Goal: Information Seeking & Learning: Compare options

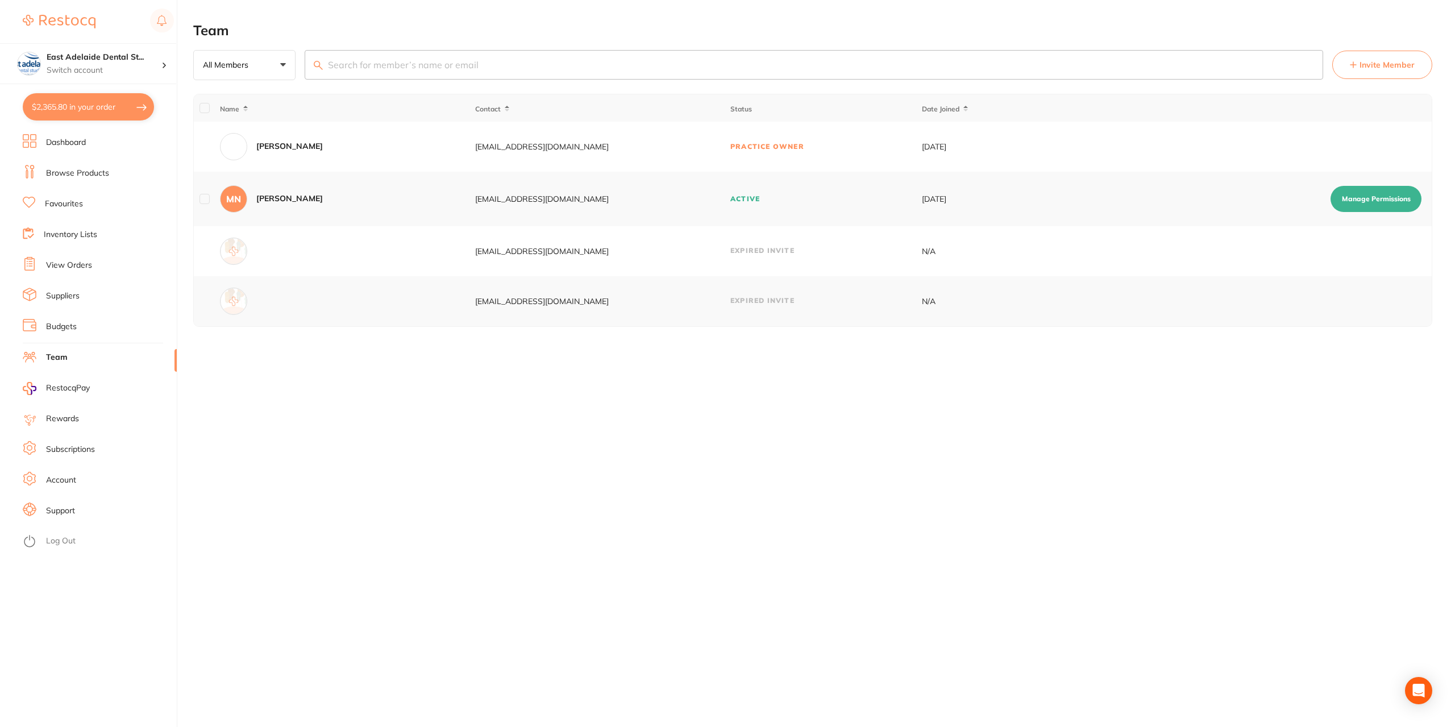
click at [76, 148] on link "Dashboard" at bounding box center [66, 142] width 40 height 11
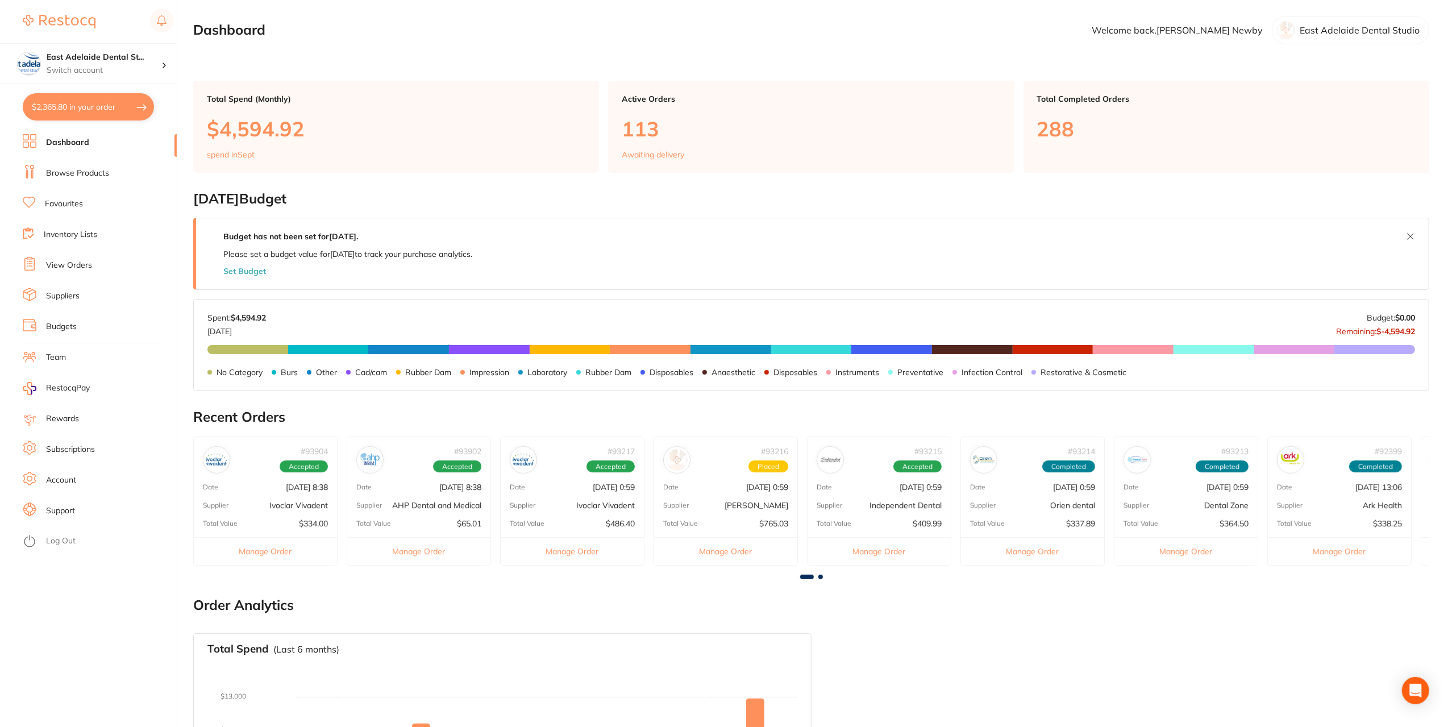
click at [75, 173] on link "Browse Products" at bounding box center [77, 173] width 63 height 11
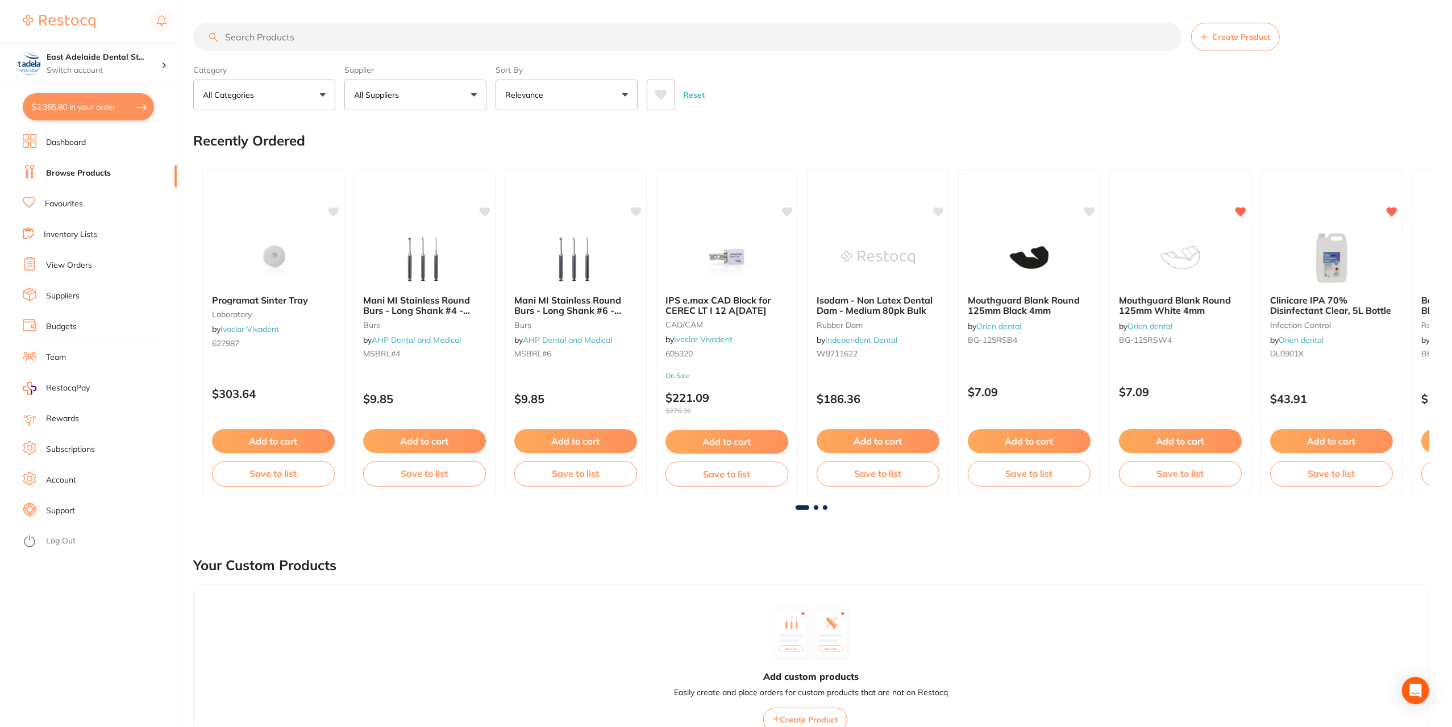
click at [75, 102] on button "$2,365.80 in your order" at bounding box center [88, 106] width 131 height 27
checkbox input "true"
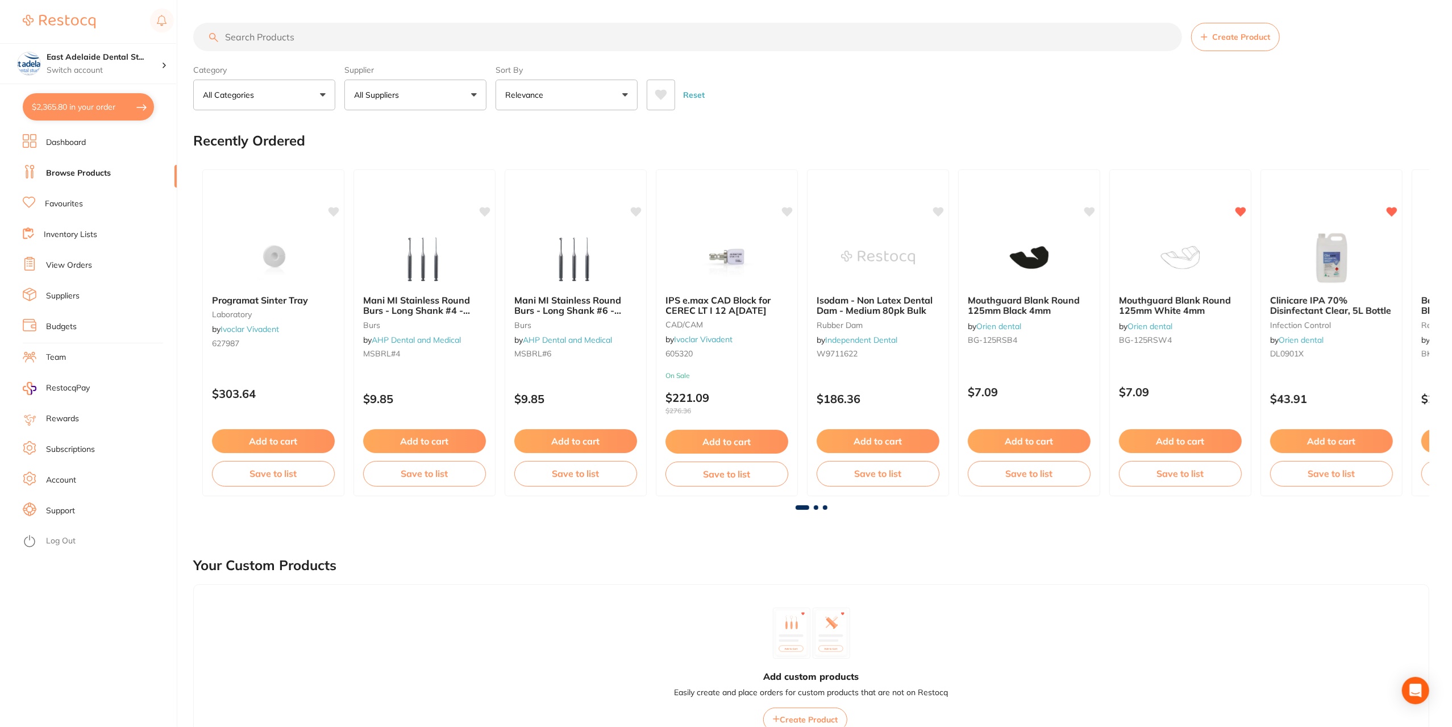
checkbox input "true"
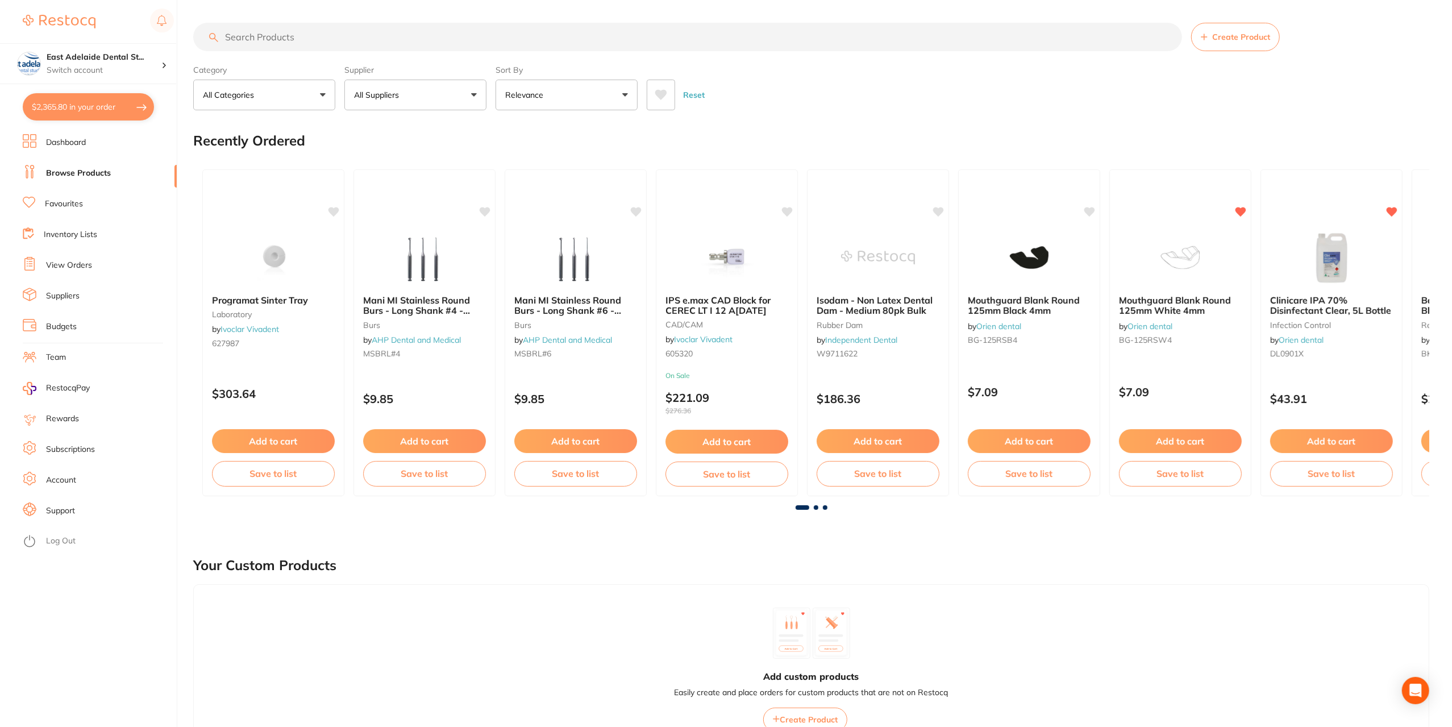
checkbox input "true"
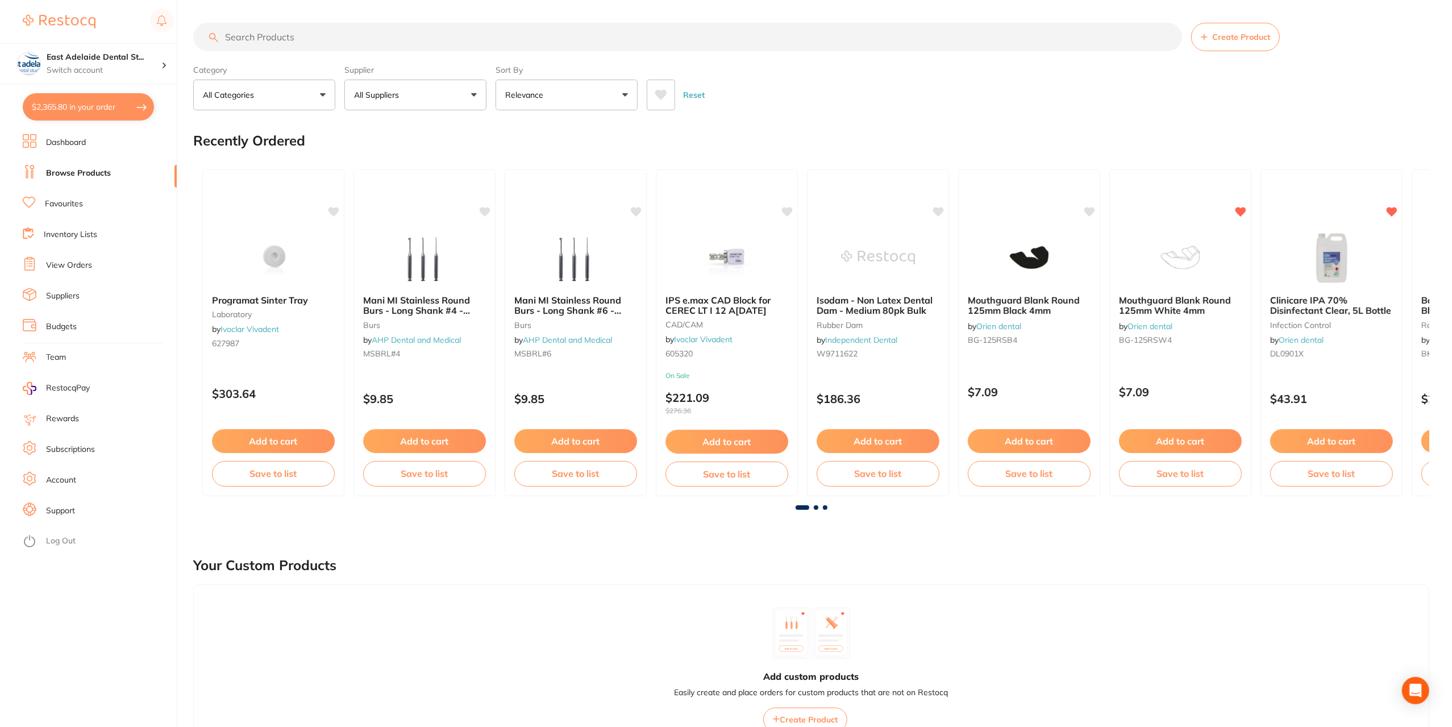
checkbox input "true"
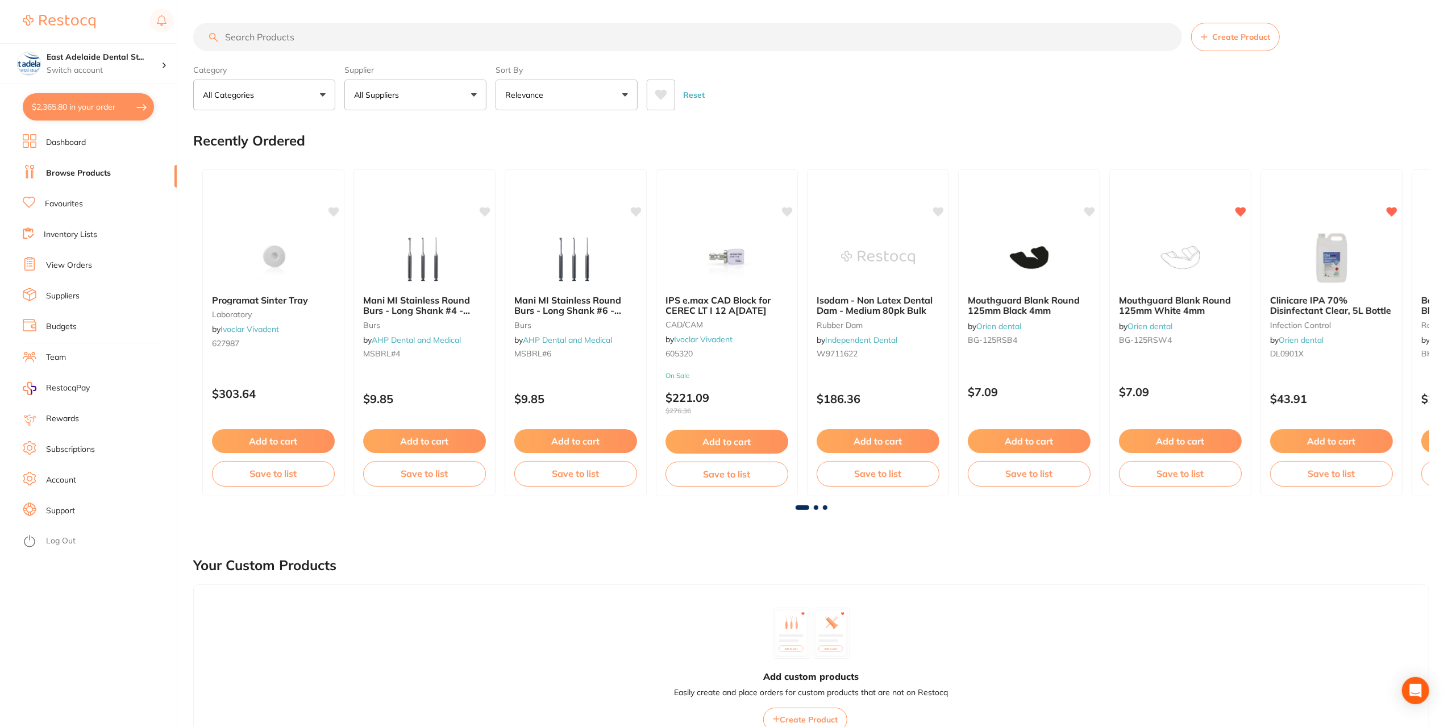
checkbox input "true"
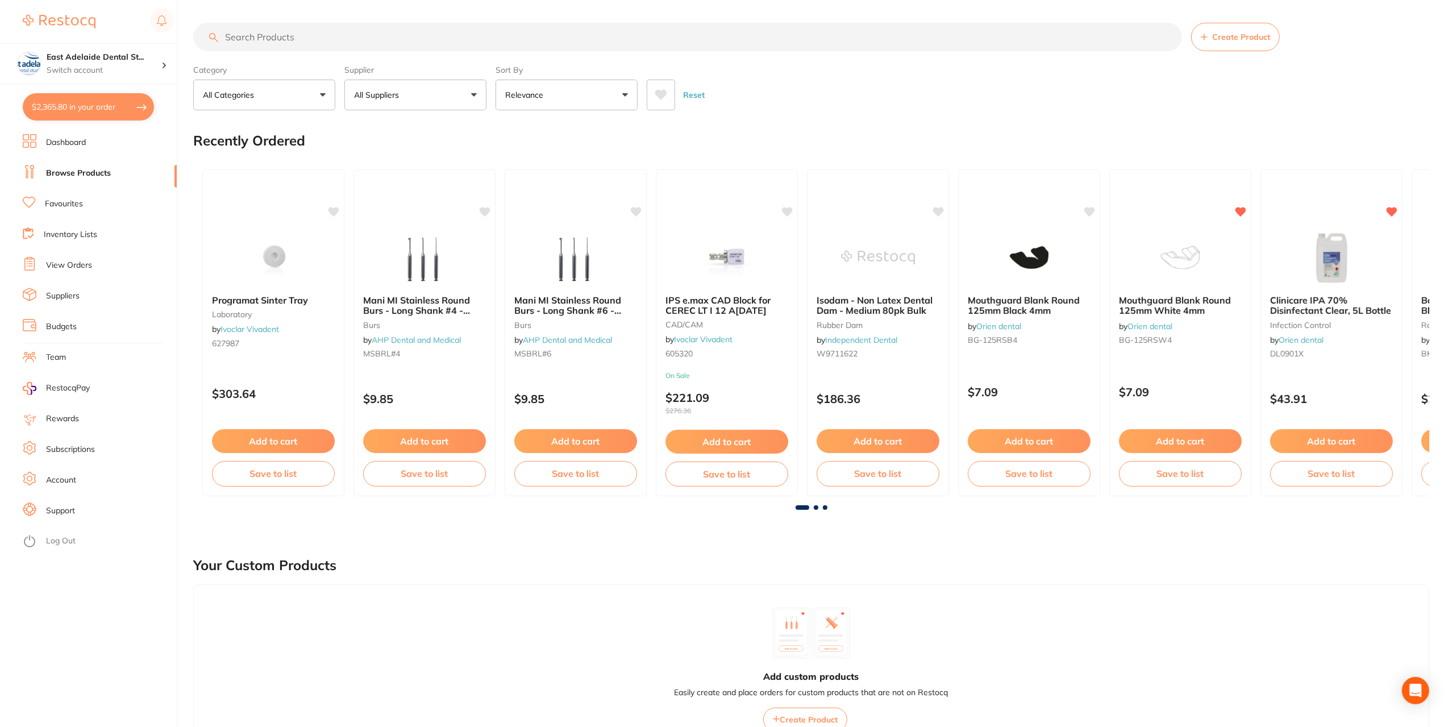
checkbox input "true"
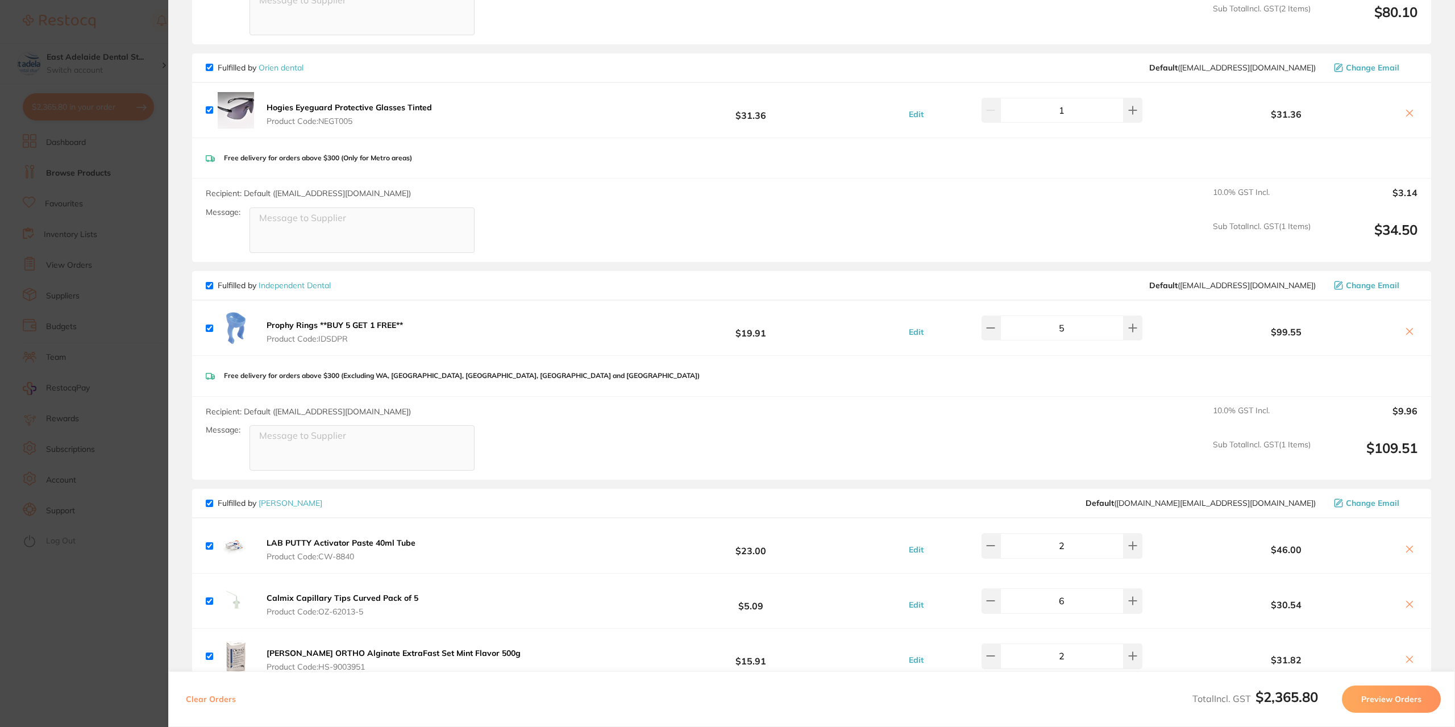
scroll to position [341, 0]
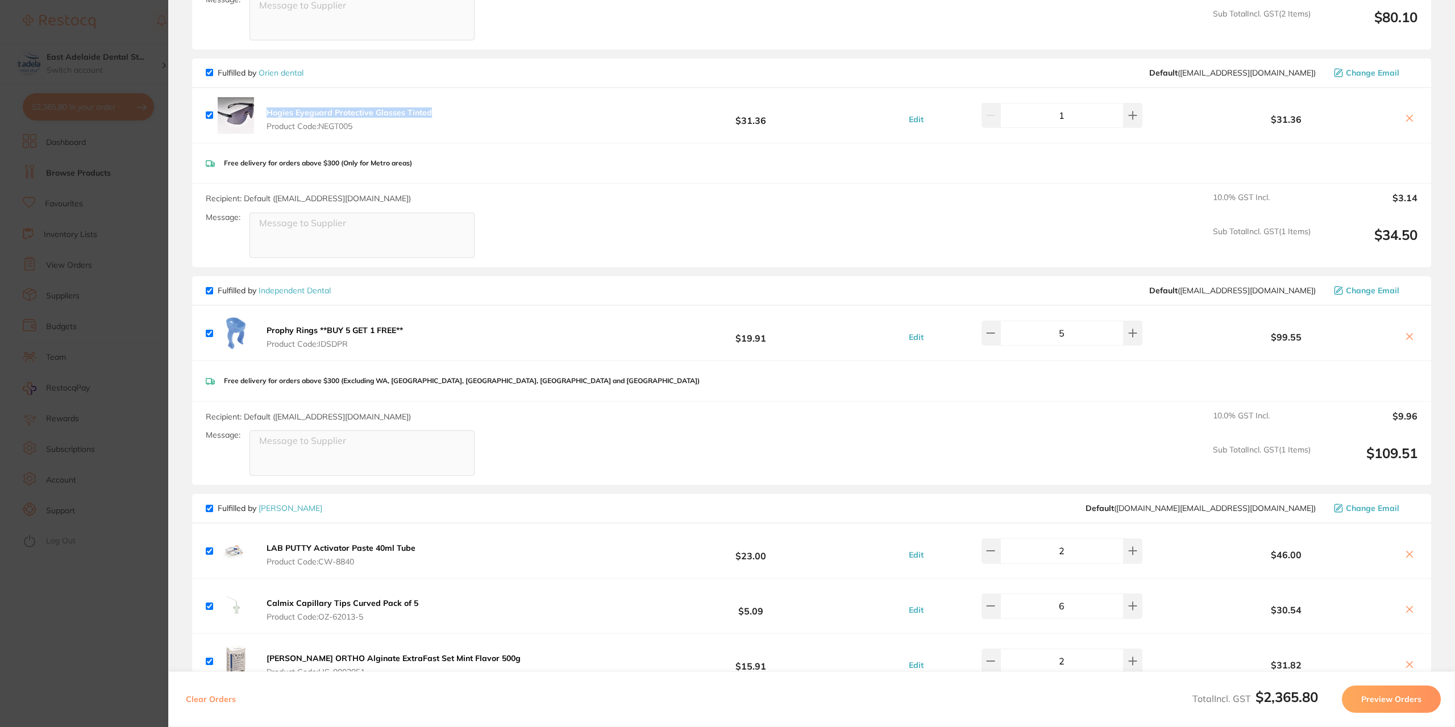
drag, startPoint x: 439, startPoint y: 114, endPoint x: 266, endPoint y: 107, distance: 173.5
click at [266, 107] on div "Hogies Eyeguard Protective Glasses Tinted Product Code: NEGT005 $31.36 Edit 1 $…" at bounding box center [811, 115] width 1239 height 55
copy b "Hogies Eyeguard Protective Glasses Tinted"
click at [133, 236] on section "Update RRP Set your pre negotiated price for this item. Item Agreed RRP (excl. …" at bounding box center [727, 363] width 1455 height 727
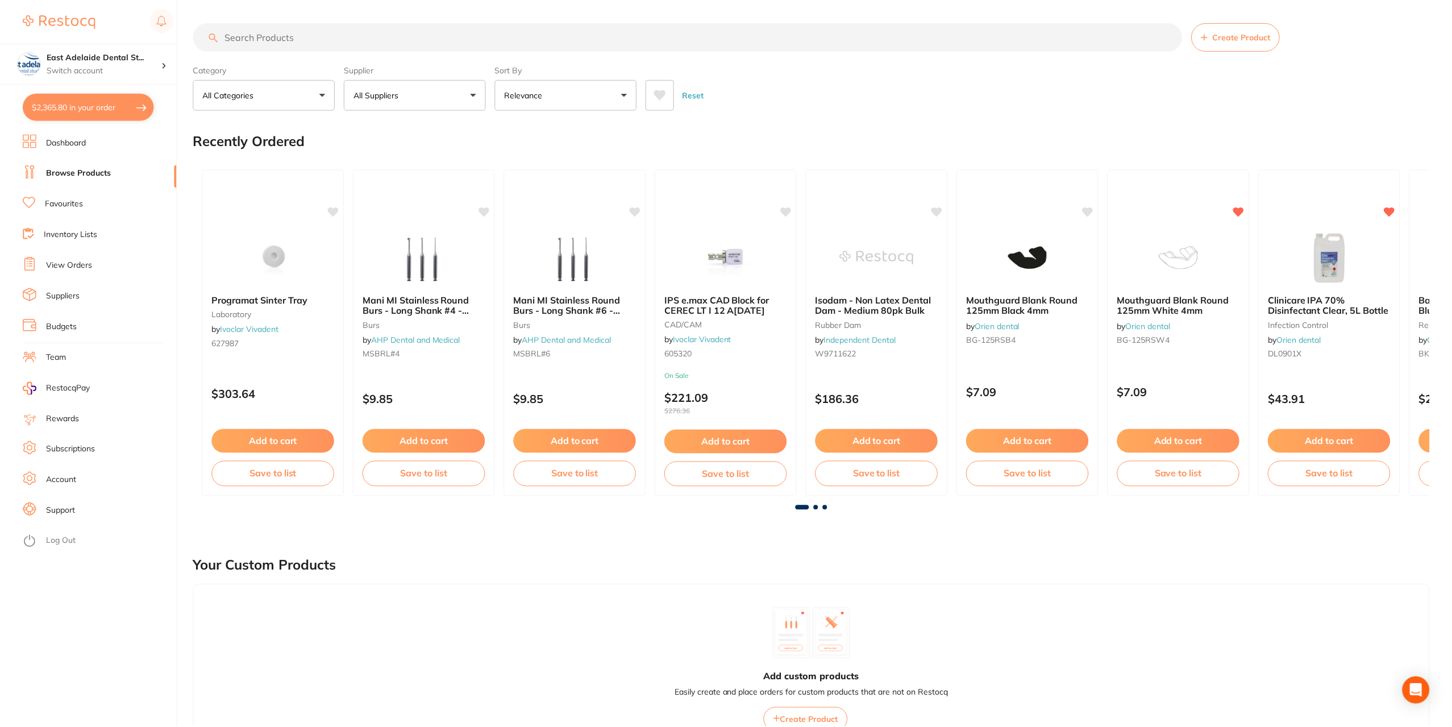
scroll to position [8, 0]
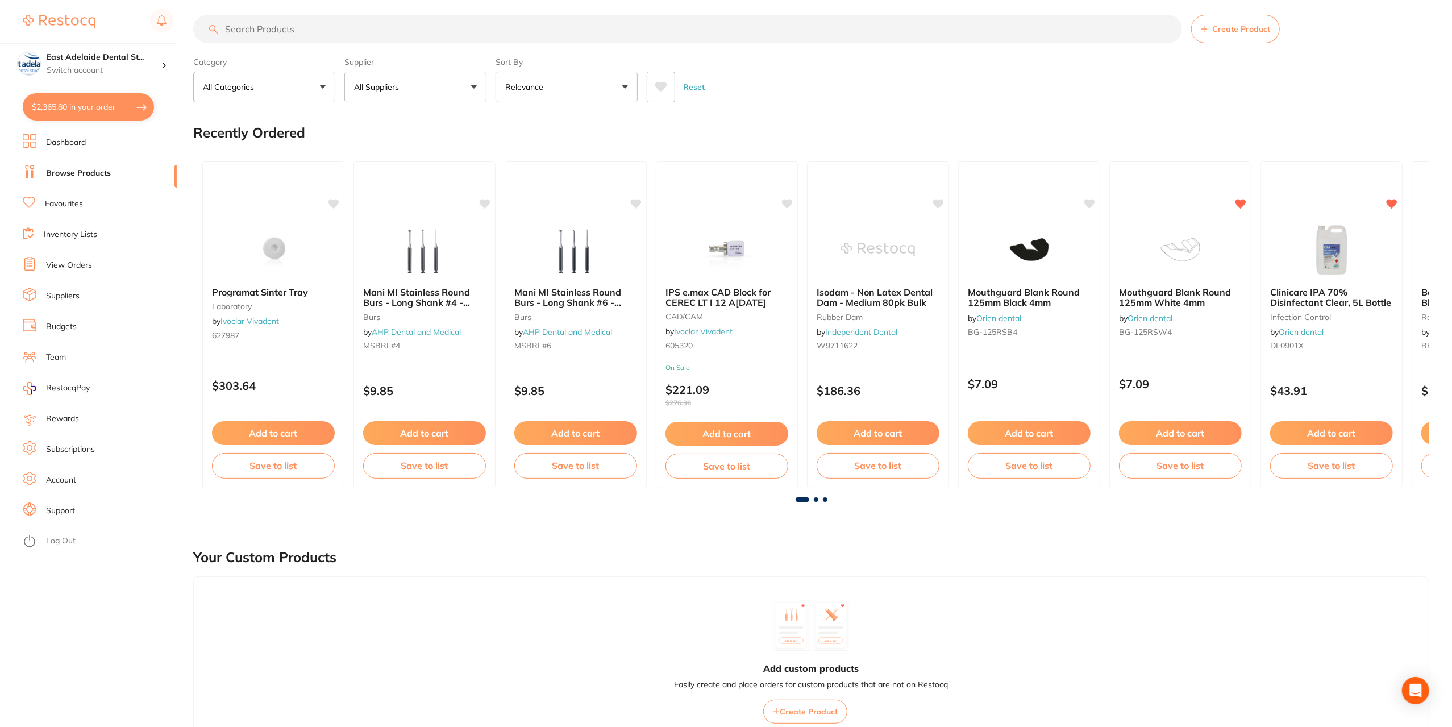
click at [75, 144] on link "Dashboard" at bounding box center [66, 142] width 40 height 11
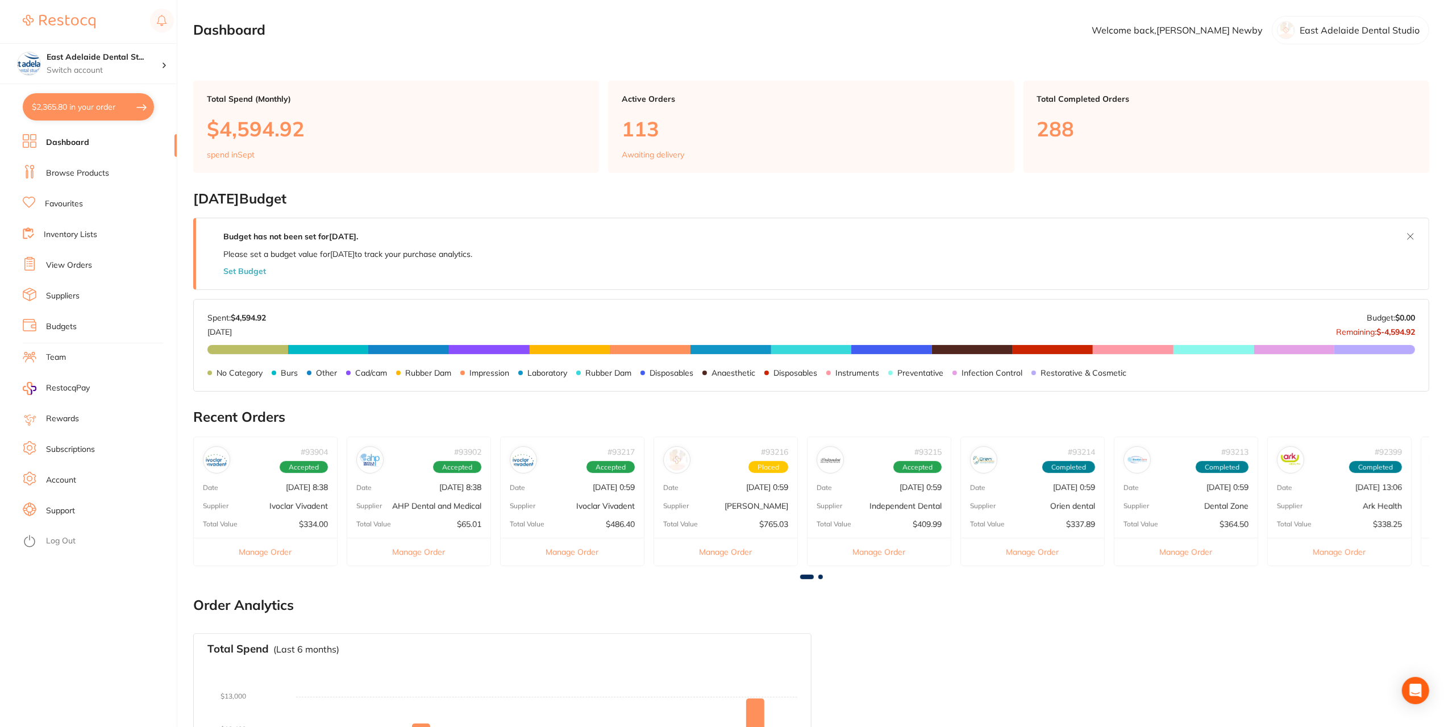
click at [97, 179] on li "Browse Products" at bounding box center [100, 173] width 154 height 17
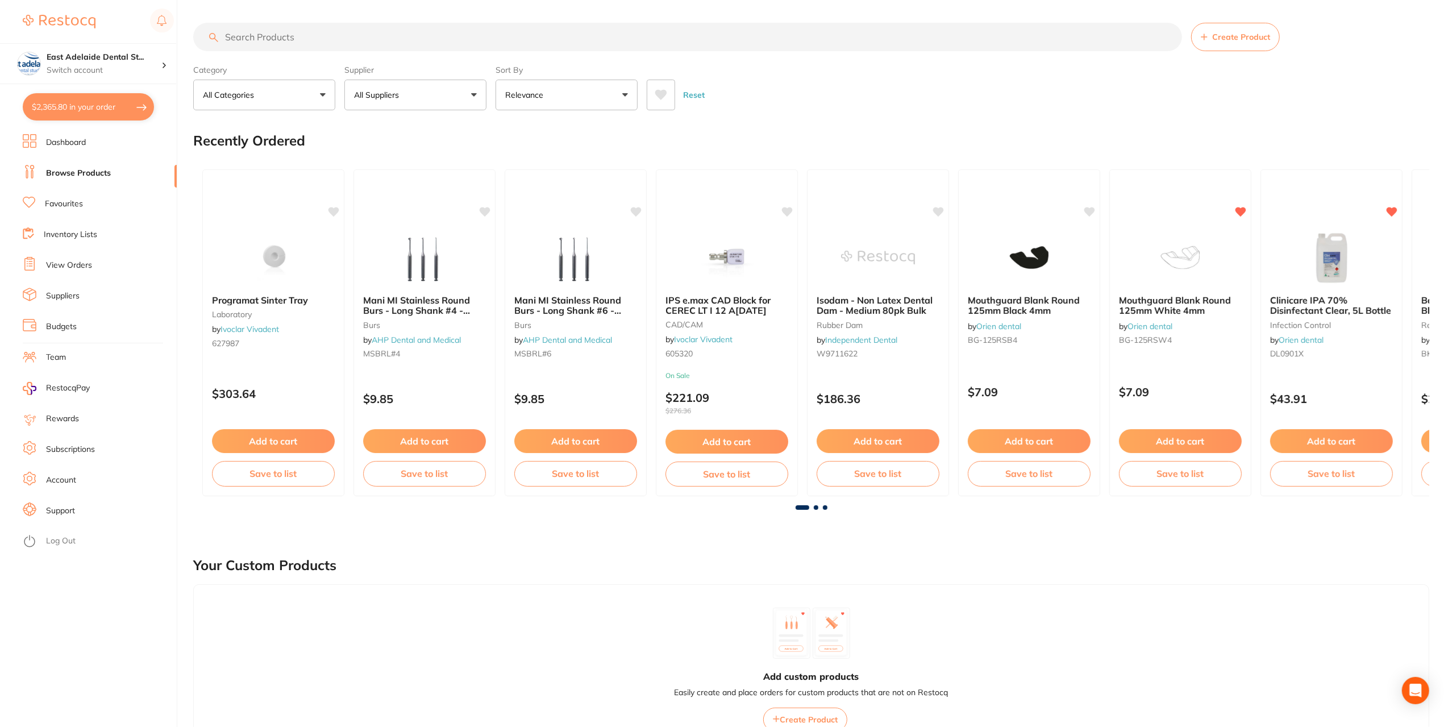
click at [269, 38] on input "search" at bounding box center [687, 37] width 989 height 28
paste input "Hogies Eyeguard Protective Glasses Tinted"
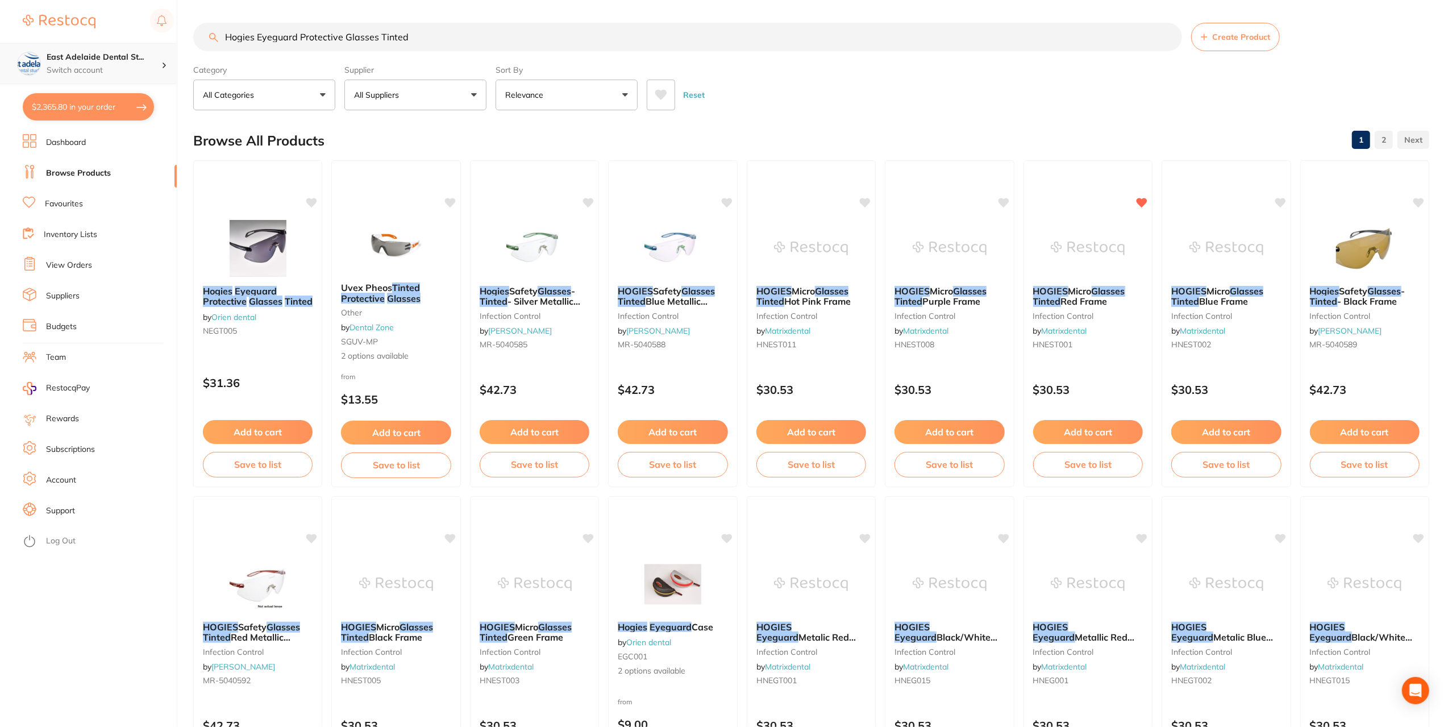
drag, startPoint x: 416, startPoint y: 27, endPoint x: 46, endPoint y: 72, distance: 372.8
click at [46, 72] on div "$2,365.80 [STREET_ADDRESS] Switch account East Adelaide Dental Studio $2,365.80…" at bounding box center [726, 363] width 1452 height 727
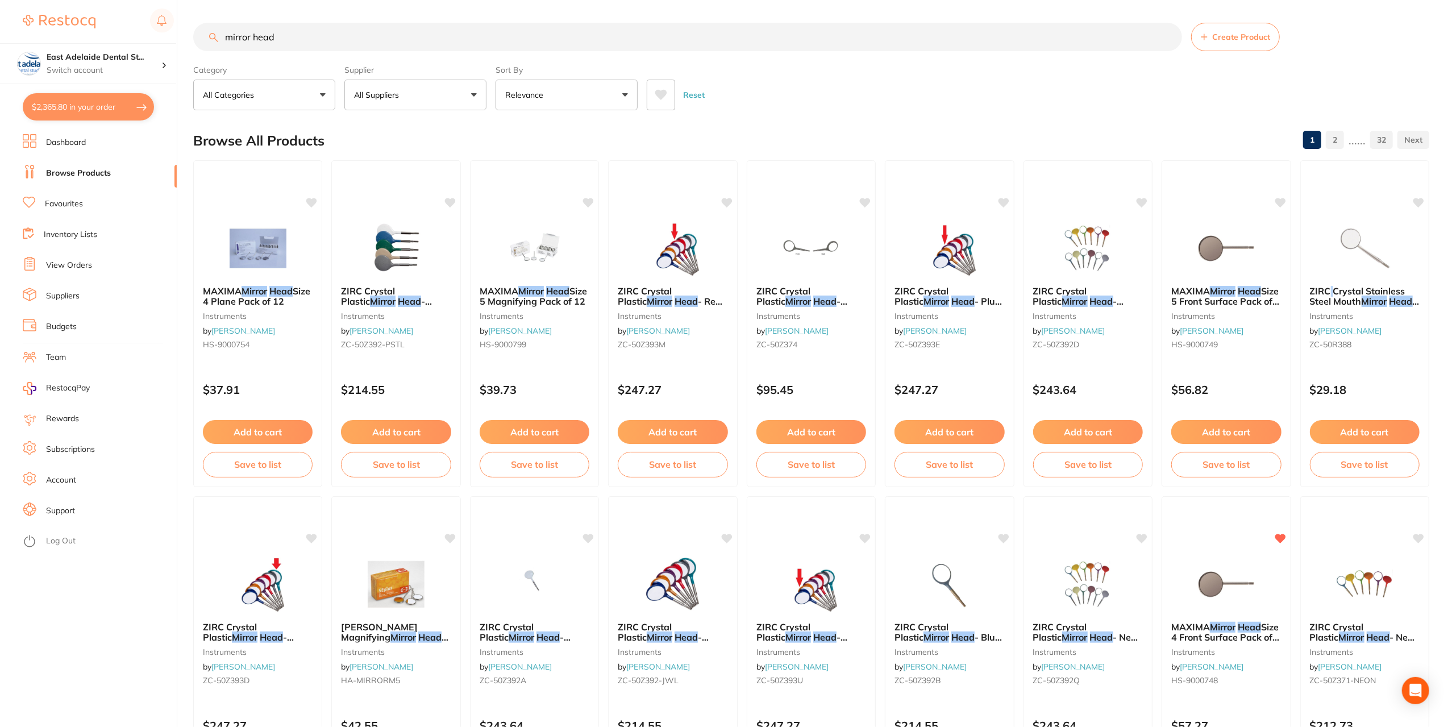
drag, startPoint x: 1331, startPoint y: 292, endPoint x: 1245, endPoint y: 382, distance: 124.6
click at [1332, 292] on span "ZIRC Crystal Stainless Steel Mouth" at bounding box center [1357, 296] width 95 height 22
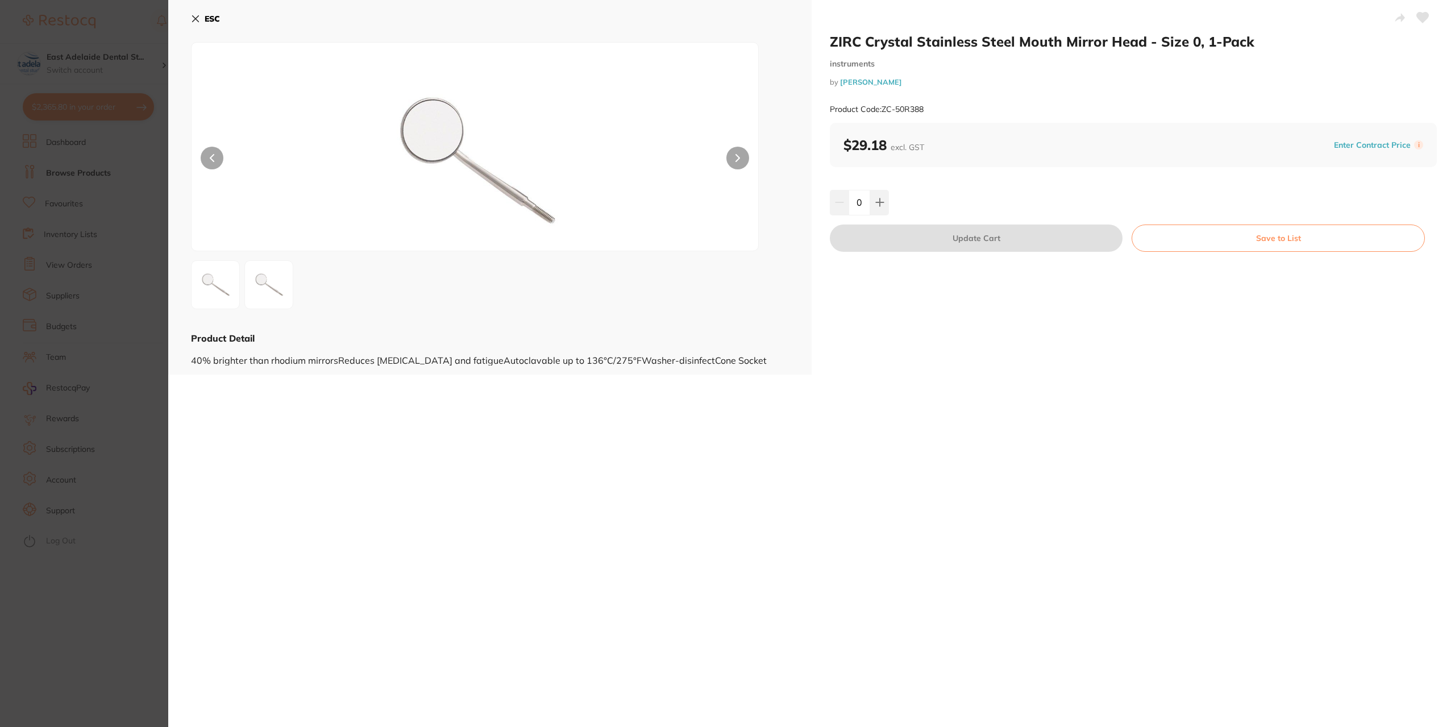
click at [248, 302] on button at bounding box center [268, 284] width 49 height 49
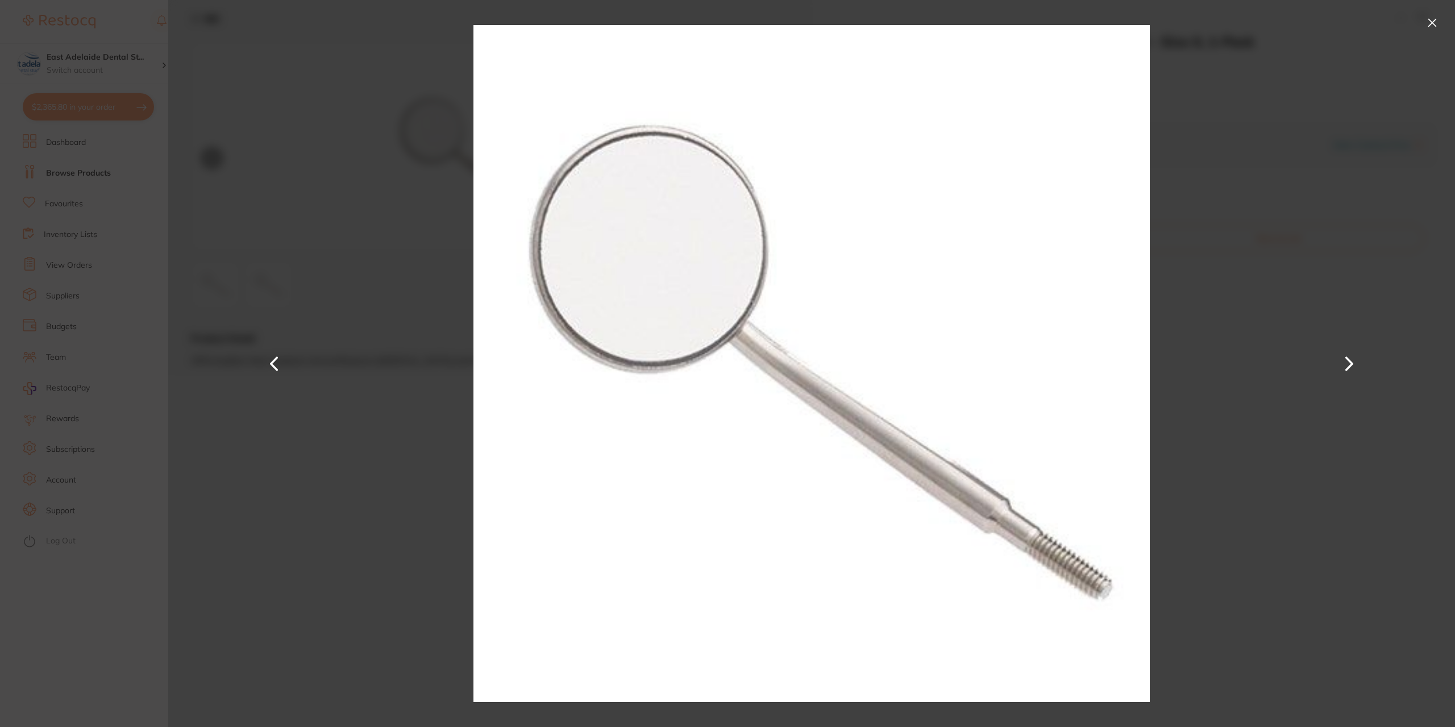
click at [246, 303] on div at bounding box center [811, 363] width 1287 height 727
click at [114, 469] on section "ZIRC Crystal Stainless Steel Mouth Mirror Head - Size 0, 1-Pack instruments by …" at bounding box center [727, 363] width 1455 height 727
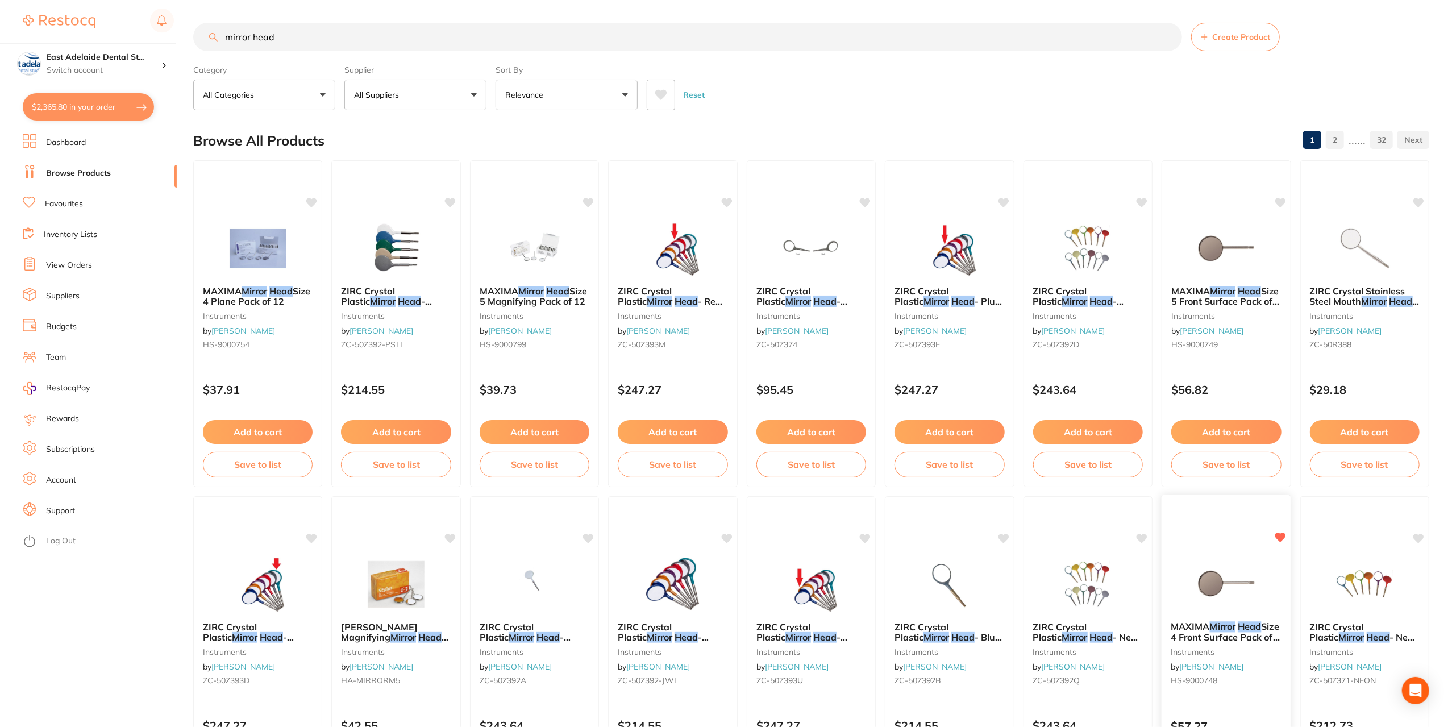
click at [1212, 606] on img at bounding box center [1226, 583] width 74 height 57
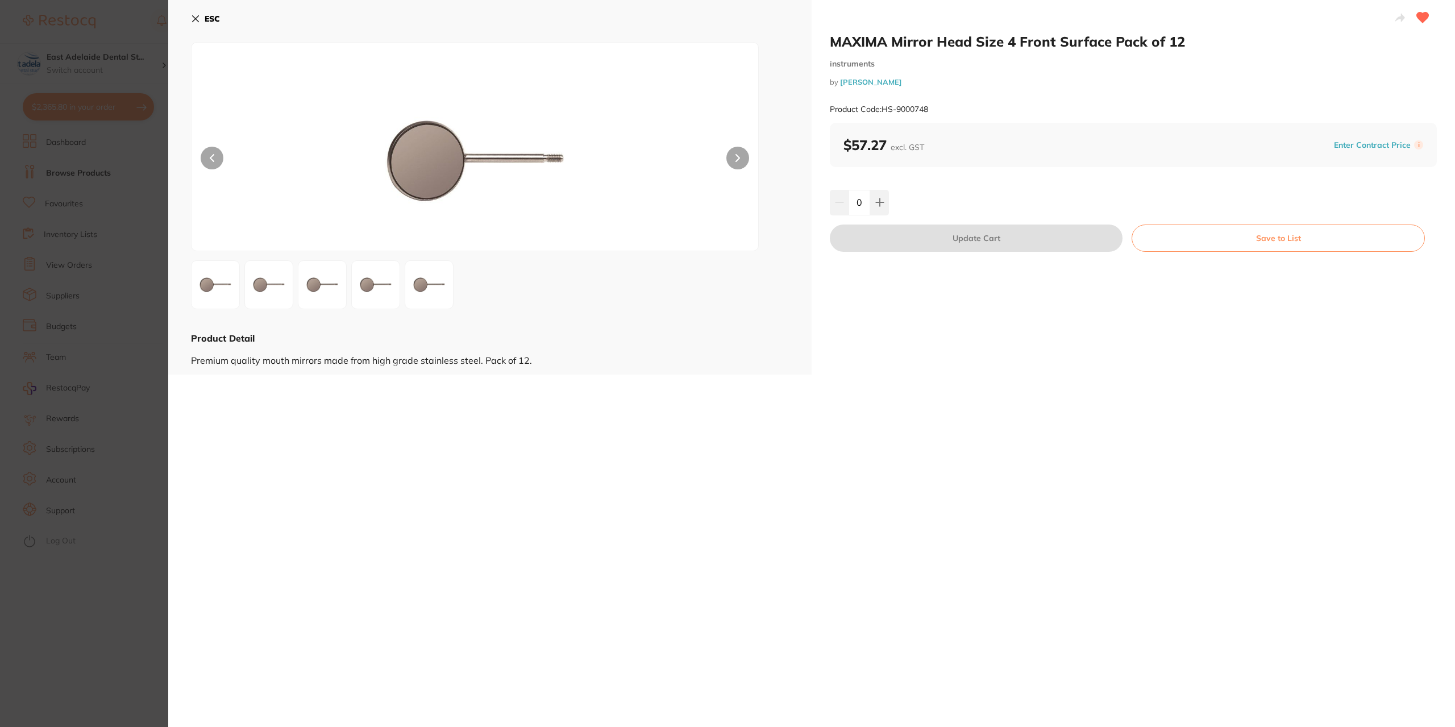
click at [140, 490] on section "MAXIMA Mirror Head Size 4 Front Surface Pack of 12 instruments by [PERSON_NAME]…" at bounding box center [727, 363] width 1455 height 727
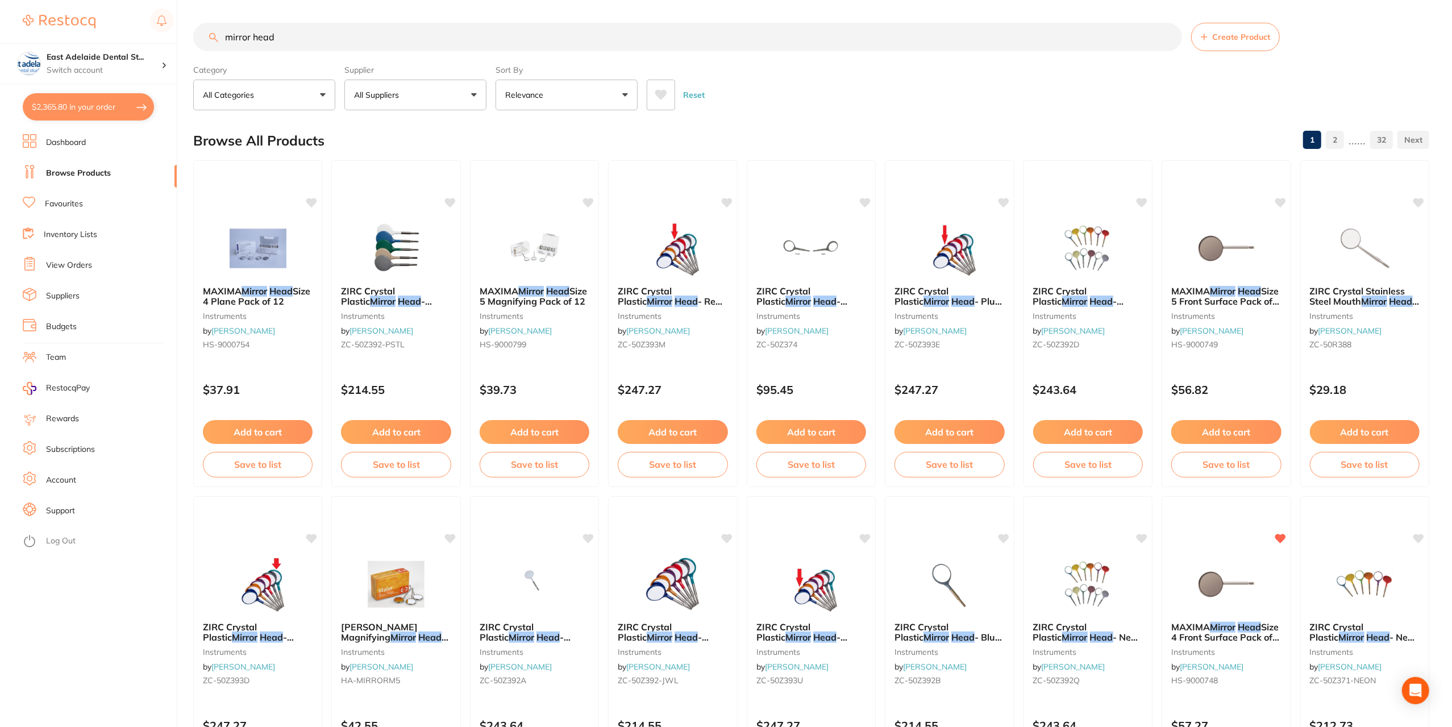
click at [361, 30] on input "mirror head" at bounding box center [687, 37] width 989 height 28
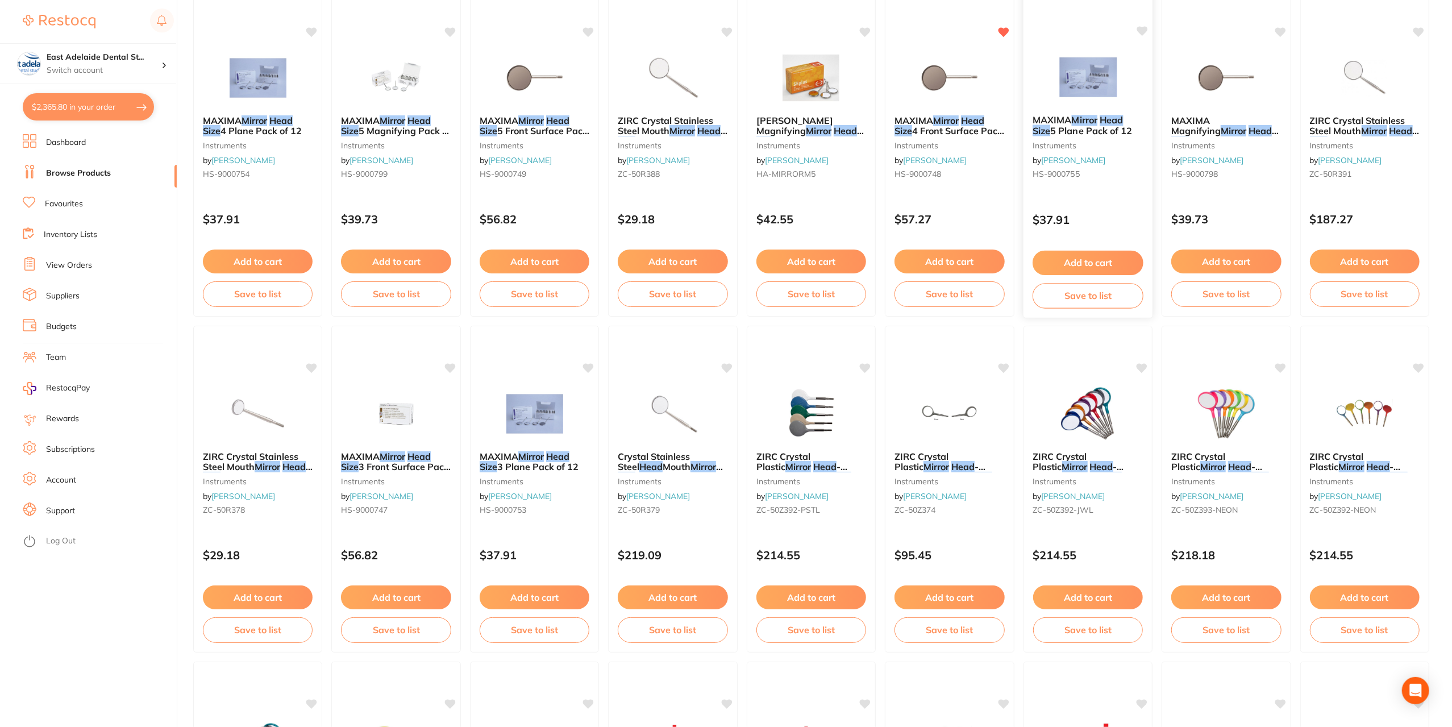
scroll to position [227, 0]
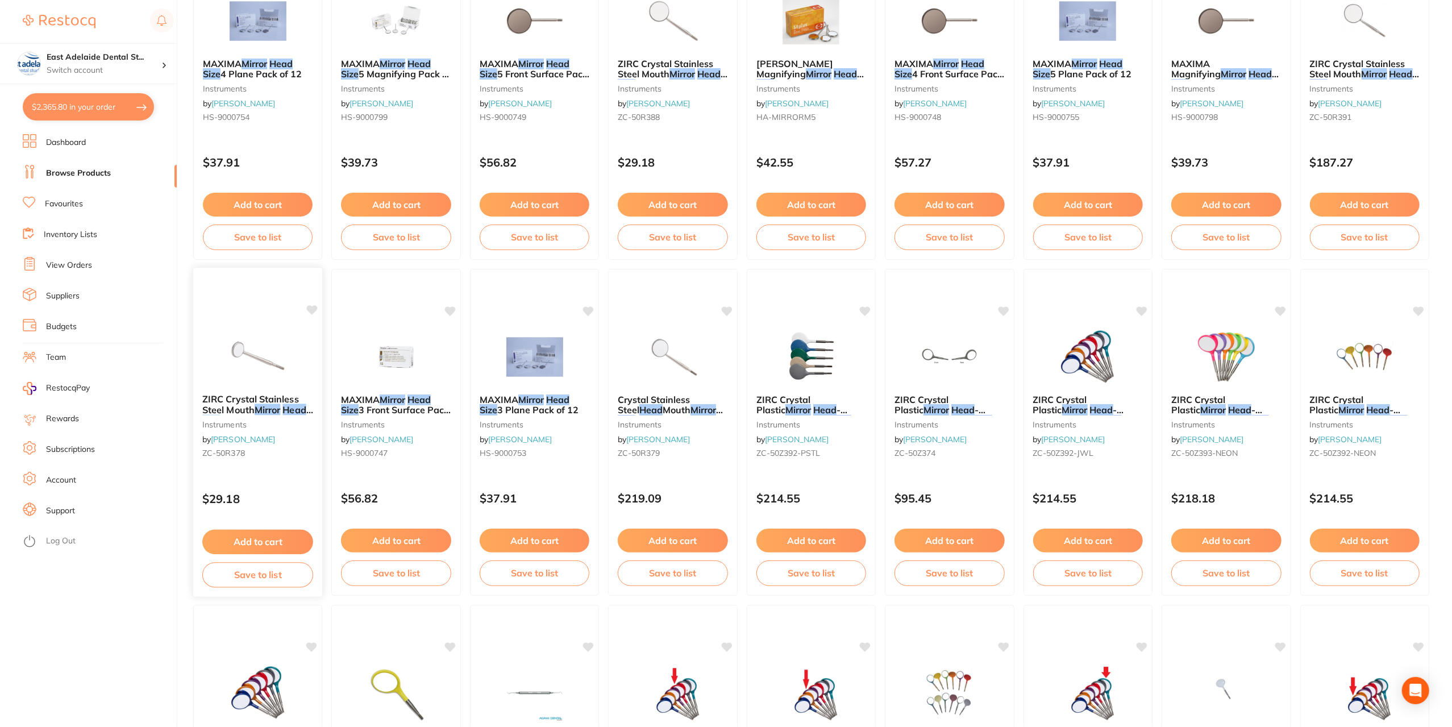
click at [277, 413] on em "Mirror" at bounding box center [268, 409] width 26 height 11
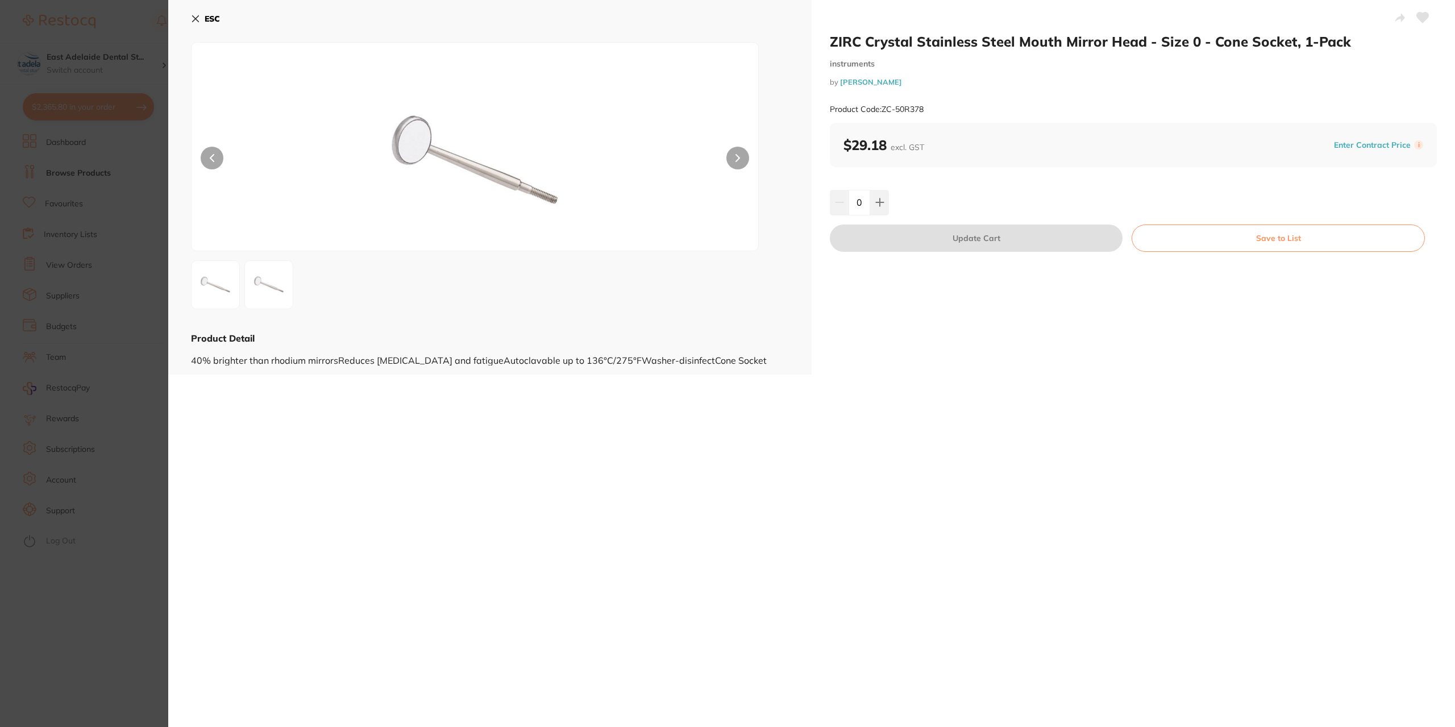
click at [141, 573] on section "ZIRC Crystal Stainless Steel Mouth Mirror Head - Size 0 - Cone Socket, 1-Pack i…" at bounding box center [727, 363] width 1455 height 727
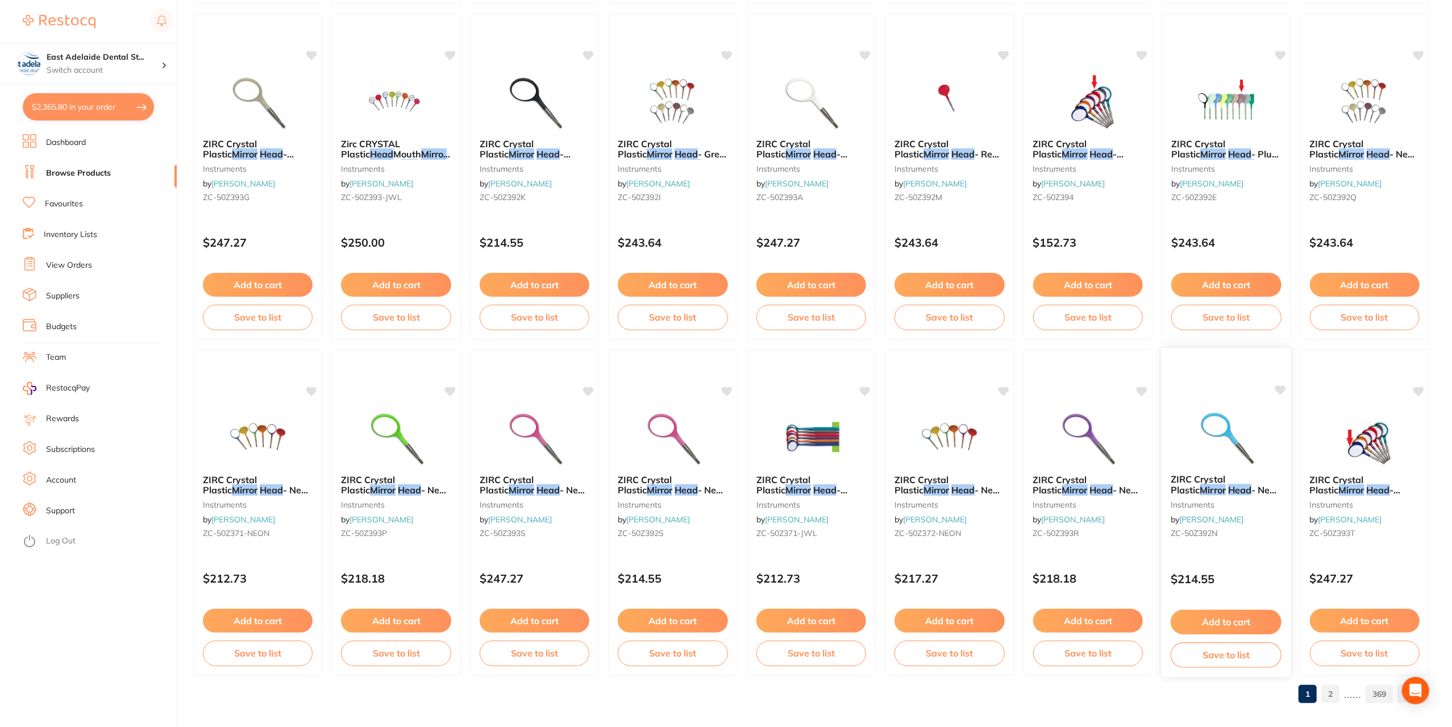
scroll to position [1498, 0]
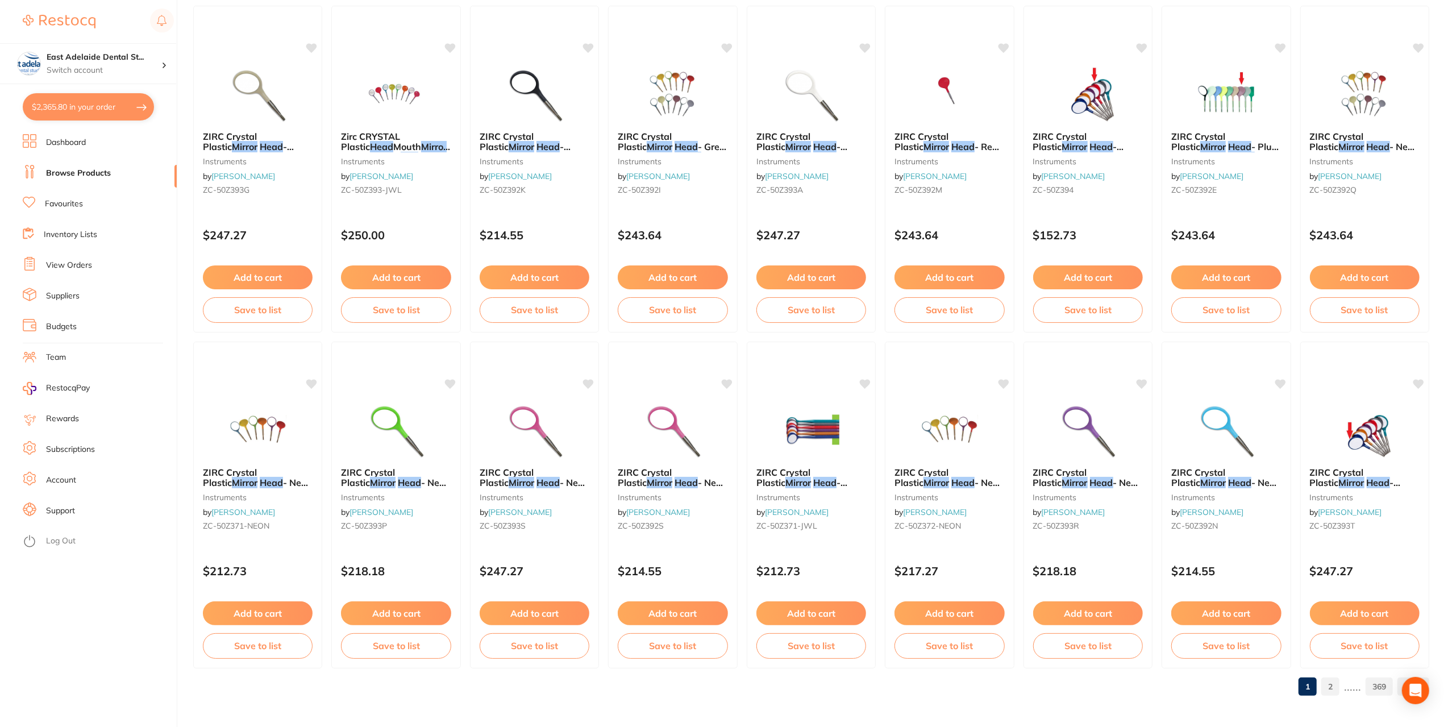
click at [1330, 686] on link "2" at bounding box center [1330, 686] width 18 height 23
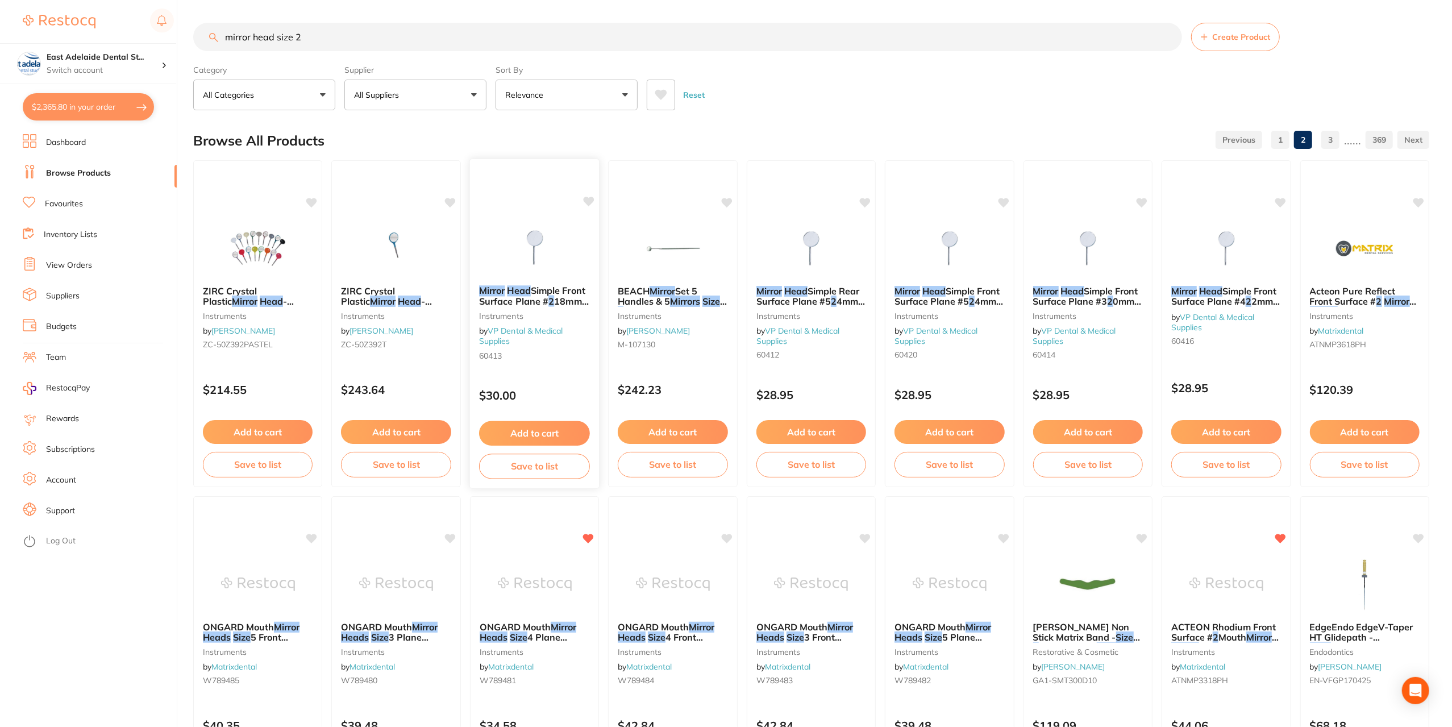
click at [524, 292] on em "Head" at bounding box center [518, 290] width 23 height 11
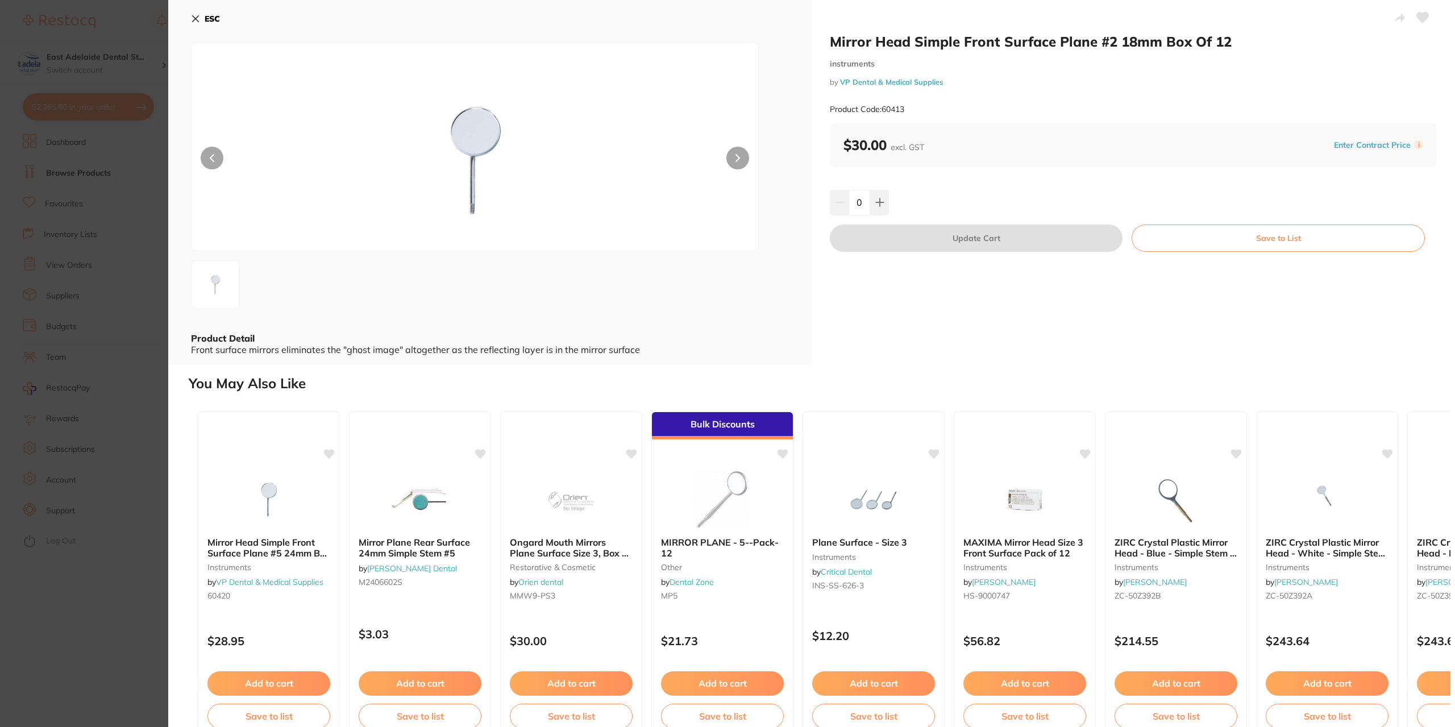
click at [136, 569] on section "Mirror Head Simple Front Surface Plane #2 18mm Box Of 12 instruments by VP Dent…" at bounding box center [727, 363] width 1455 height 727
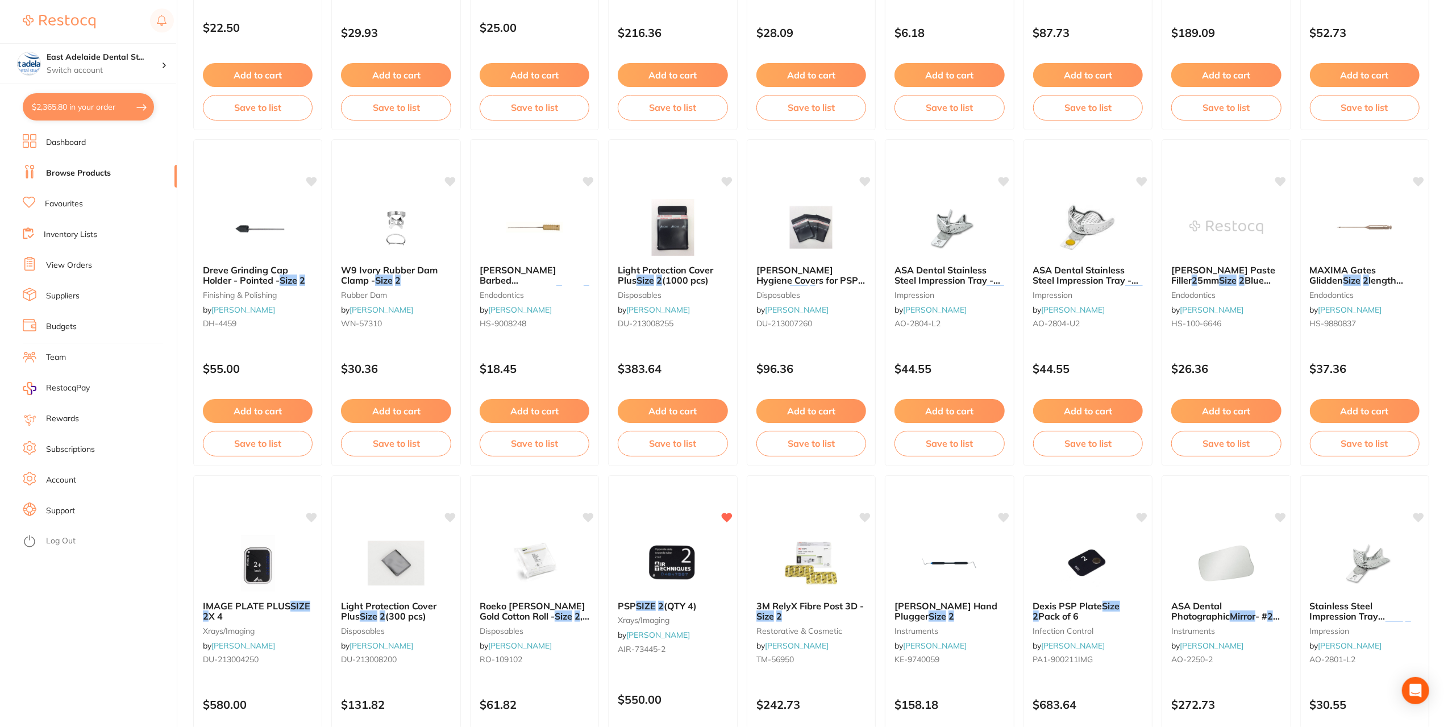
scroll to position [1498, 0]
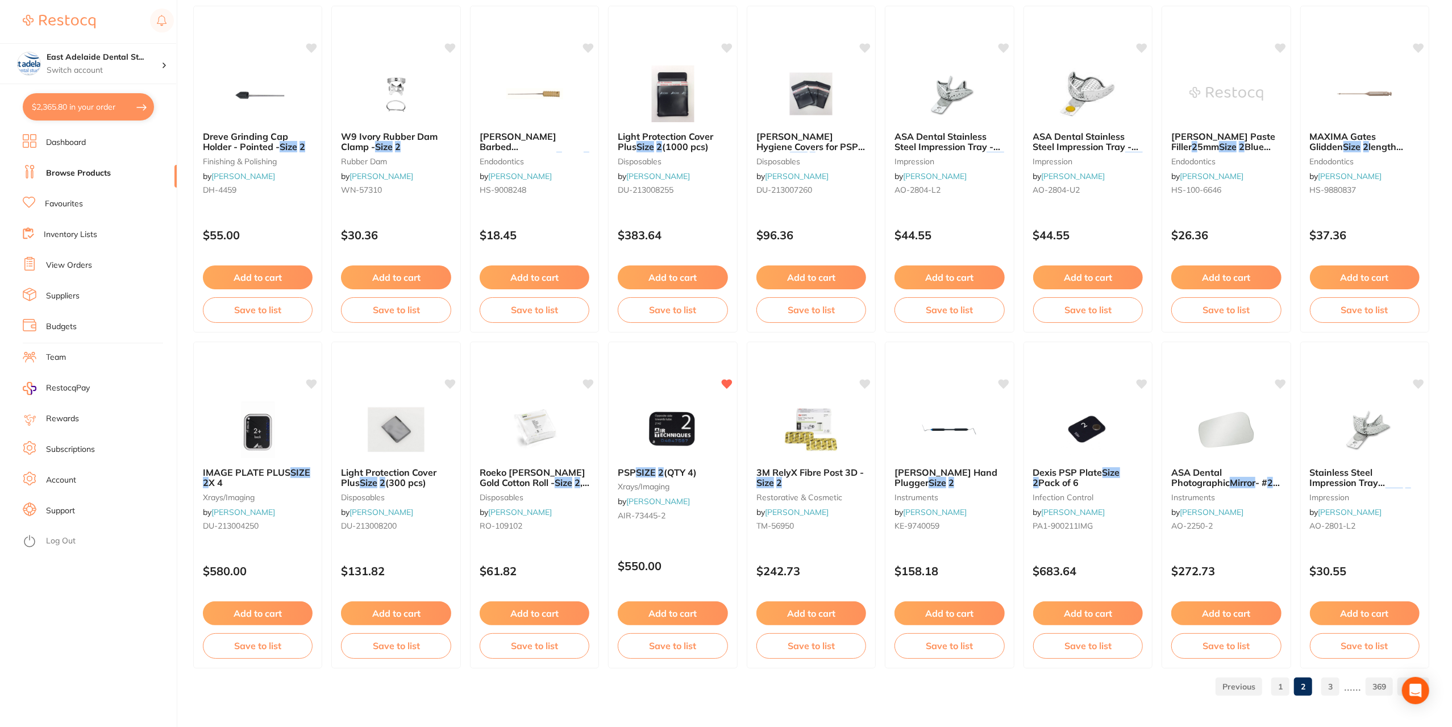
click at [1332, 689] on link "3" at bounding box center [1330, 686] width 18 height 23
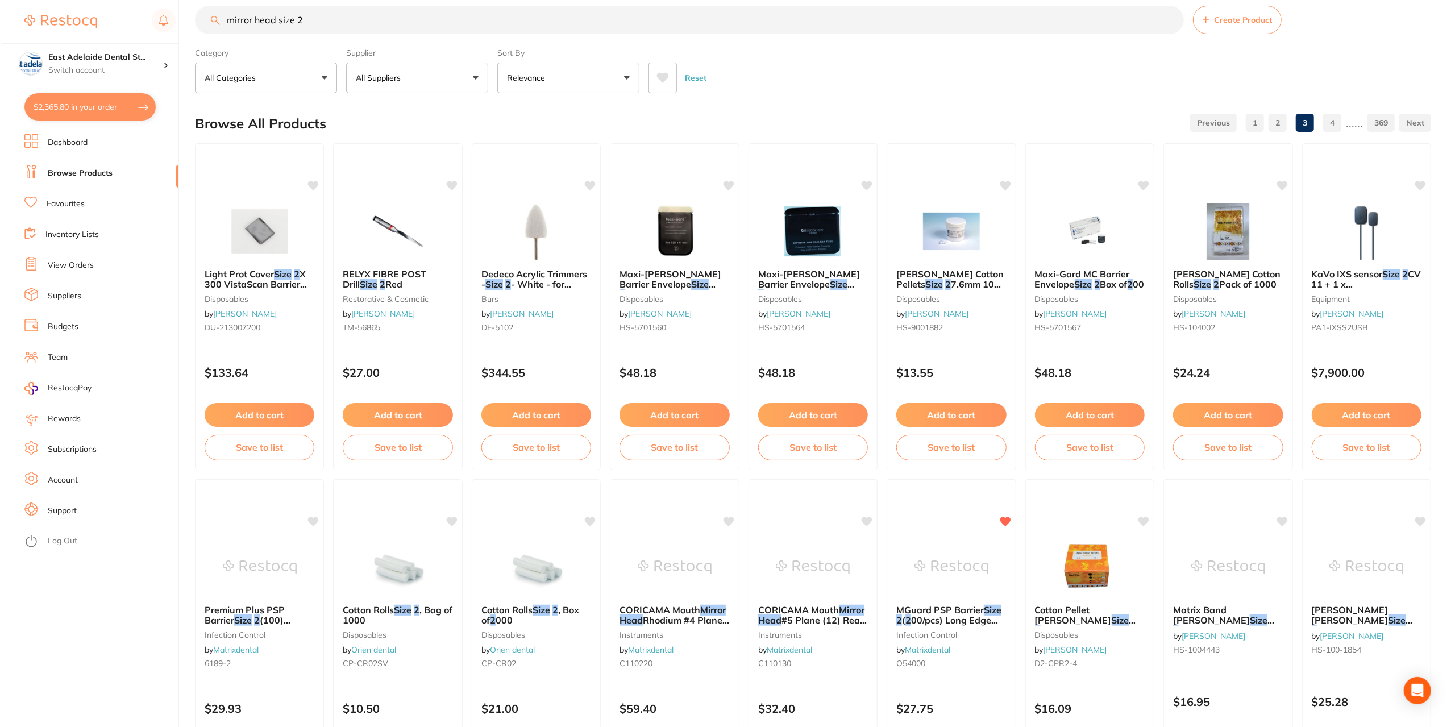
scroll to position [0, 0]
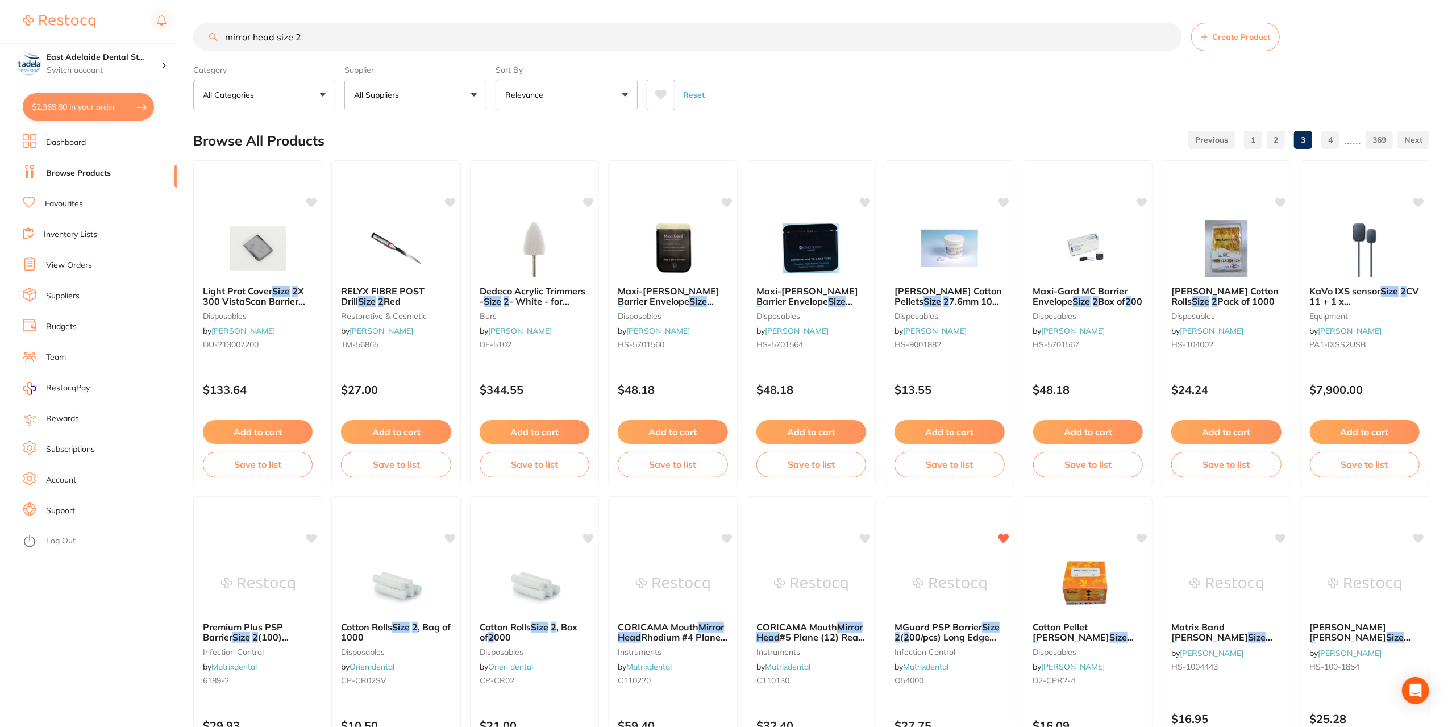
click at [344, 31] on input "mirror head size 2" at bounding box center [687, 37] width 989 height 28
drag, startPoint x: 297, startPoint y: 36, endPoint x: 365, endPoint y: 24, distance: 69.2
click at [297, 36] on input "mirror head size 2" at bounding box center [687, 37] width 989 height 28
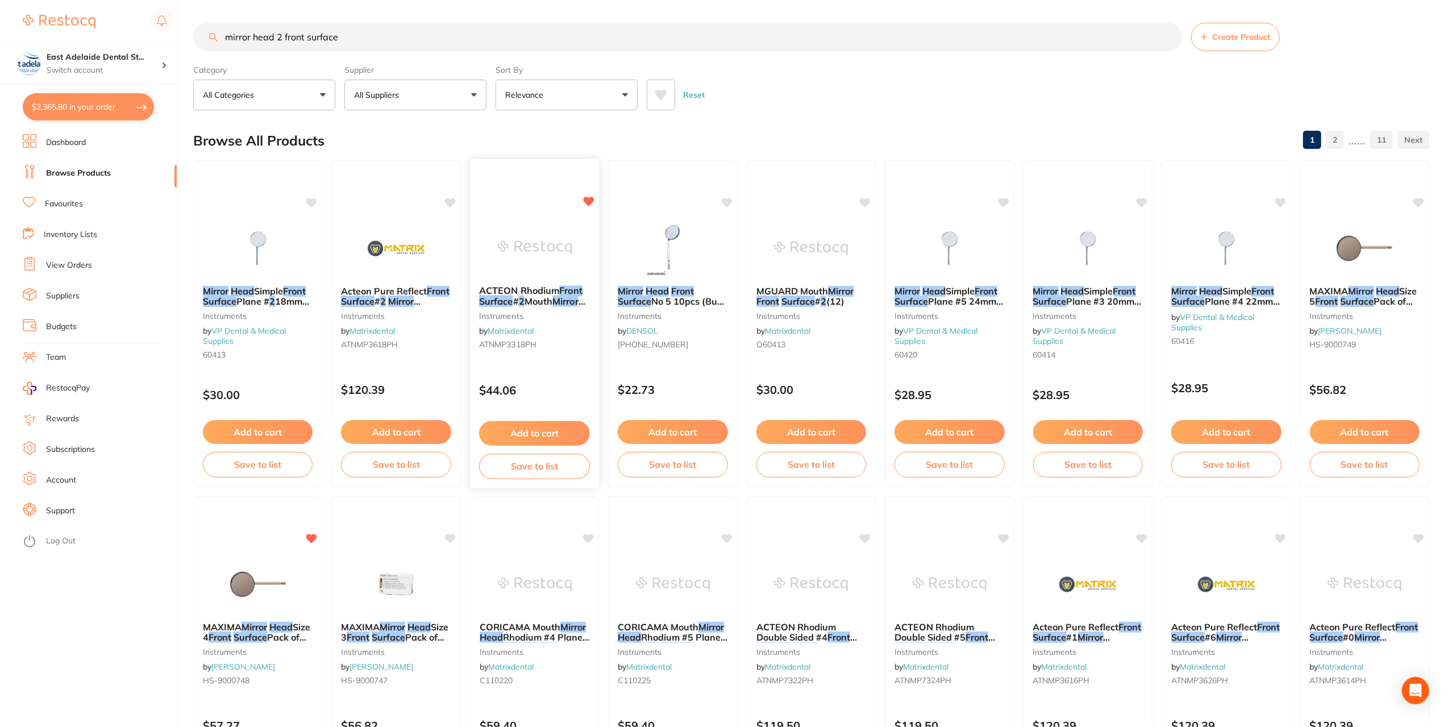
type input "mirror head 2 front surface"
click at [536, 299] on span "Mouth" at bounding box center [539, 301] width 28 height 11
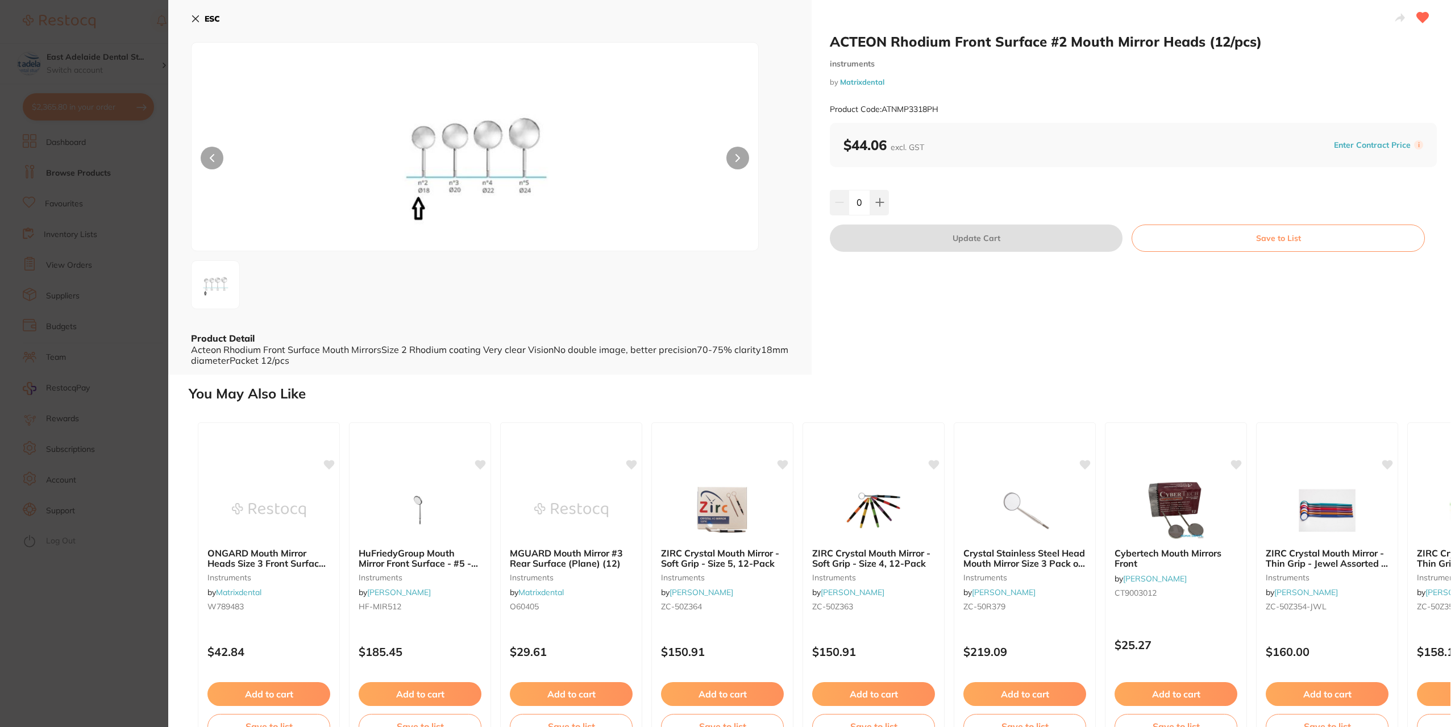
click at [1419, 15] on icon at bounding box center [1423, 18] width 12 height 10
click at [132, 593] on section "ACTEON Rhodium Front Surface #2 Mouth Mirror Heads (12/pcs) instruments by Matr…" at bounding box center [727, 363] width 1455 height 727
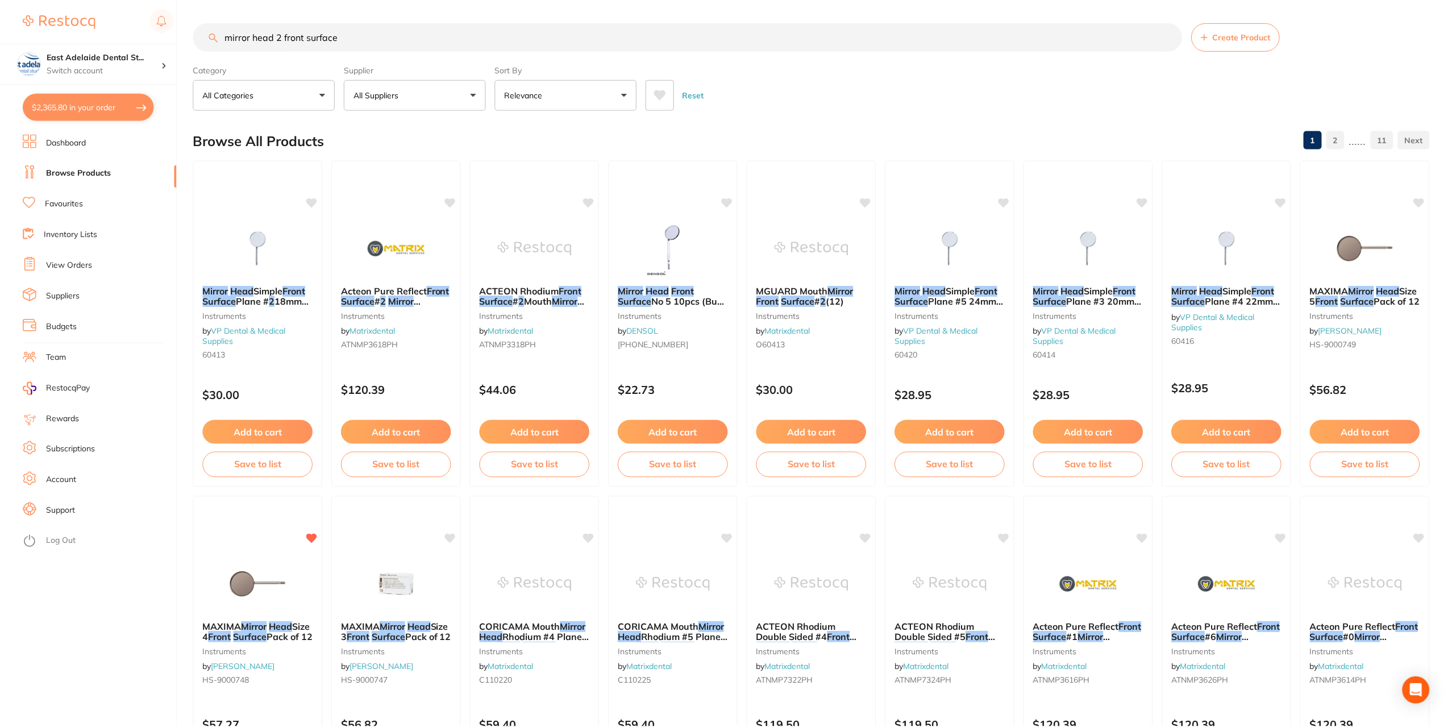
scroll to position [1, 0]
click at [388, 256] on img at bounding box center [396, 247] width 74 height 57
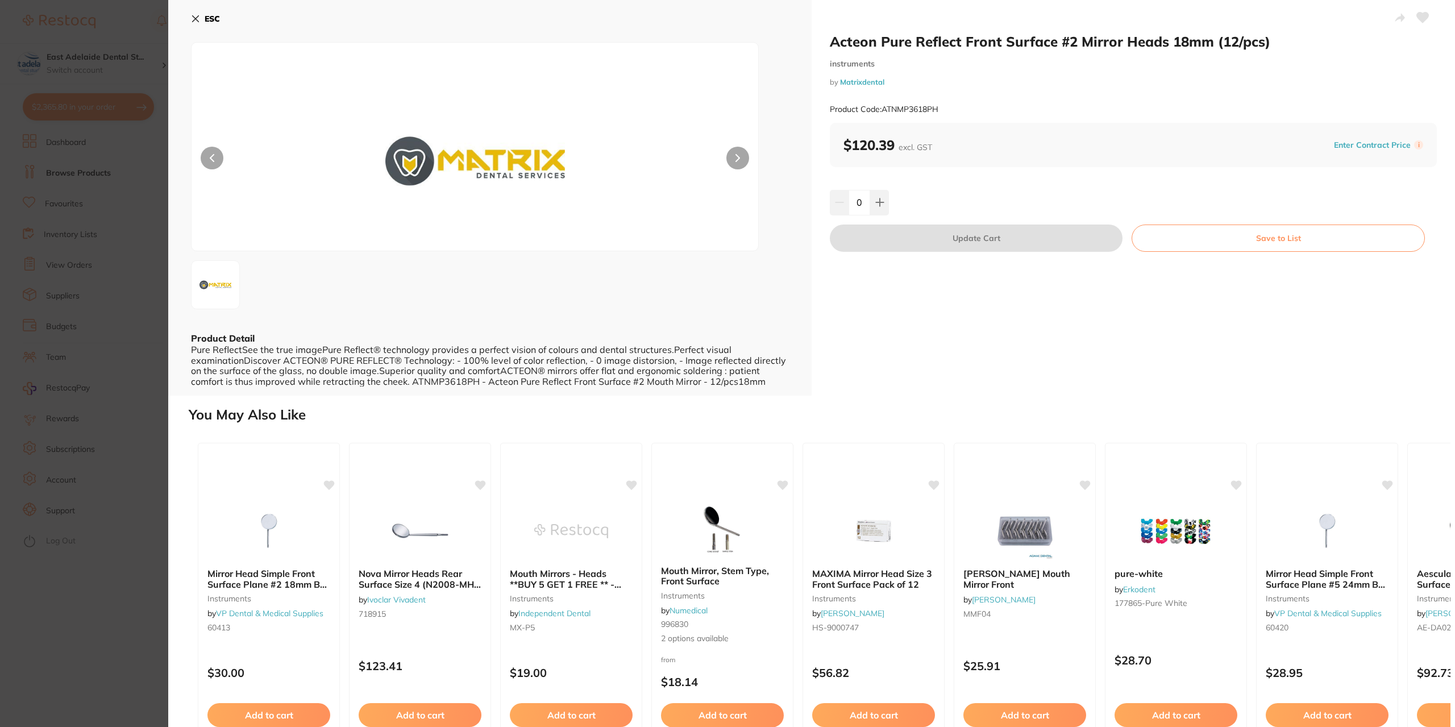
click at [132, 542] on section "Acteon Pure Reflect Front Surface #2 Mirror Heads 18mm (12/pcs) instruments by …" at bounding box center [727, 363] width 1455 height 727
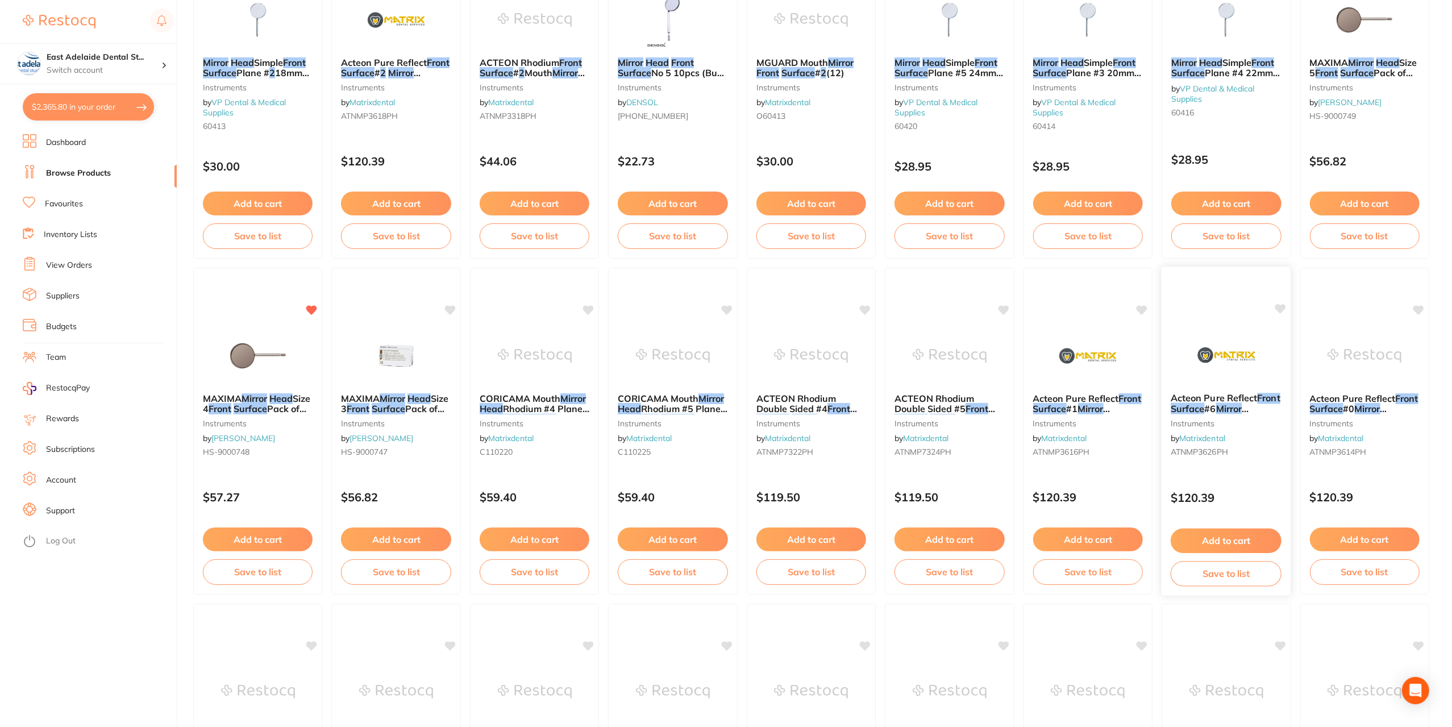
scroll to position [342, 0]
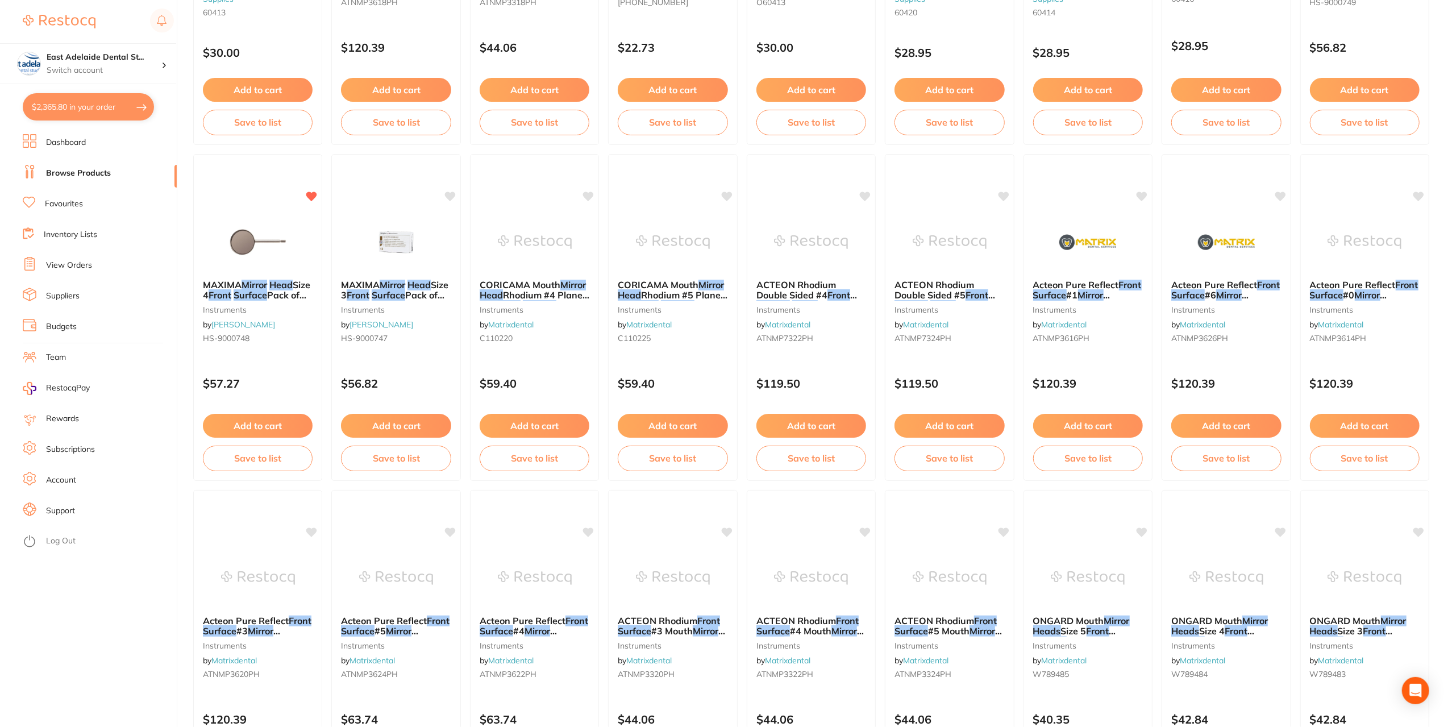
scroll to position [341, 0]
